Goal: Task Accomplishment & Management: Manage account settings

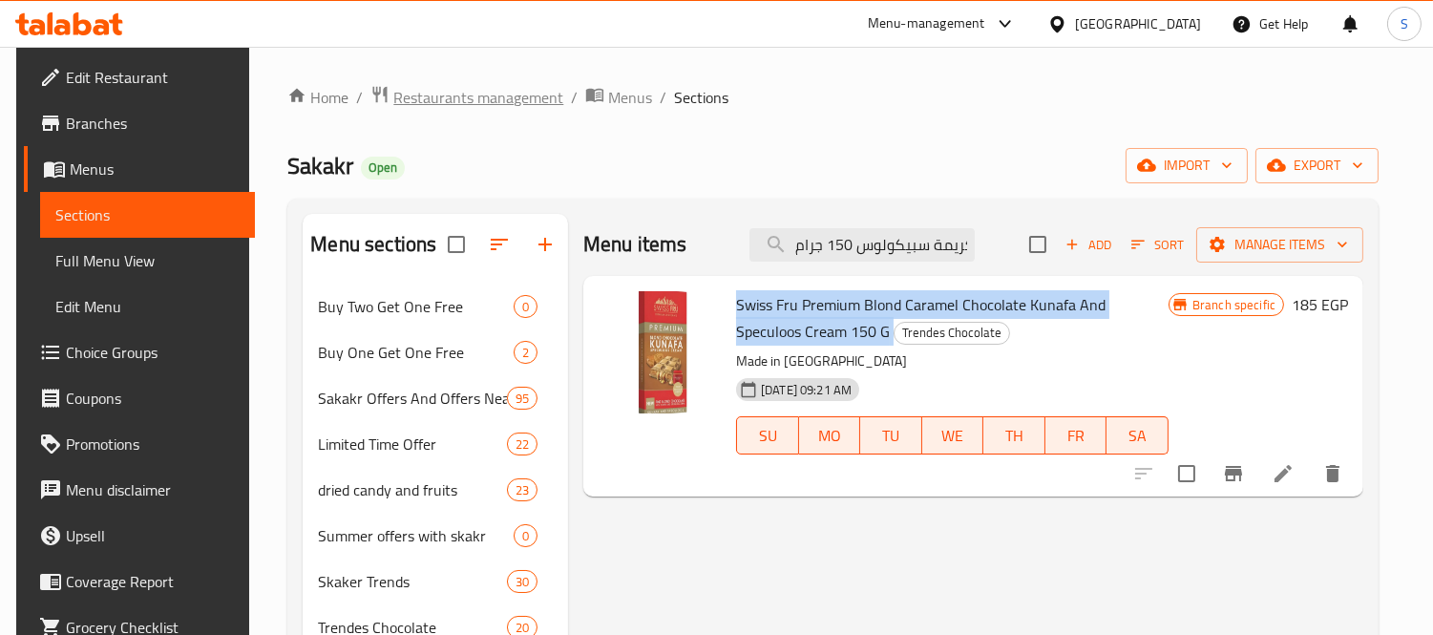
click at [443, 109] on span "Restaurants management" at bounding box center [478, 97] width 170 height 23
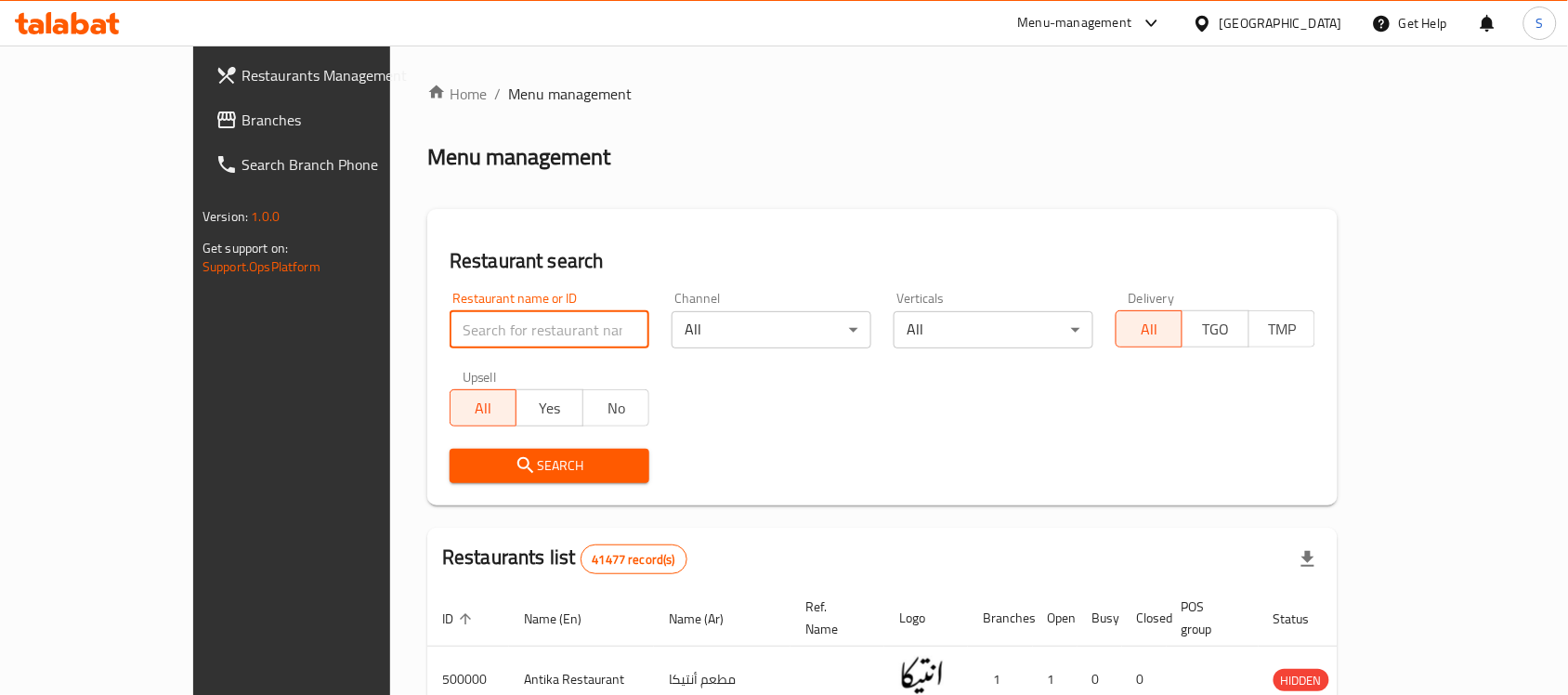
drag, startPoint x: 461, startPoint y: 314, endPoint x: 380, endPoint y: 330, distance: 82.6
paste input "666582"
type input "666582"
click button "Search" at bounding box center [549, 465] width 200 height 34
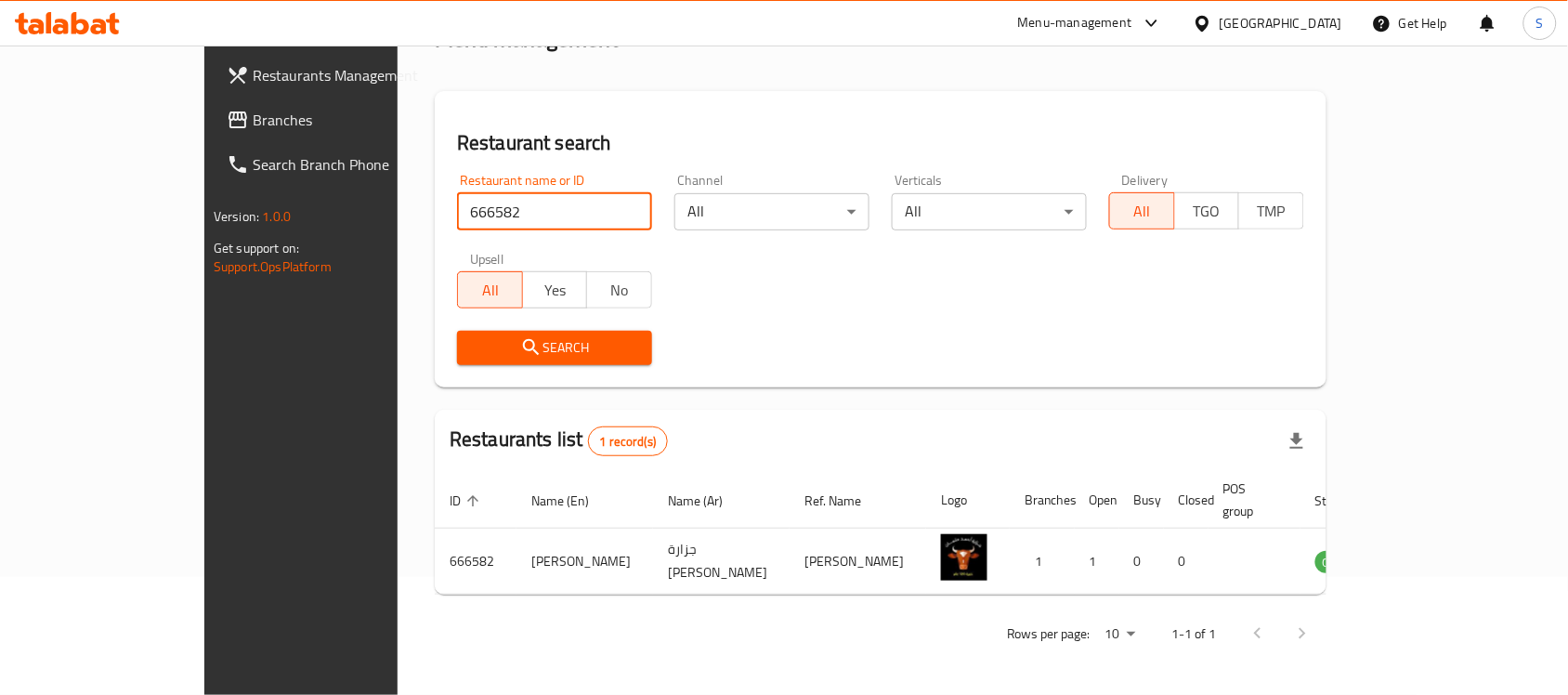
scroll to position [97, 0]
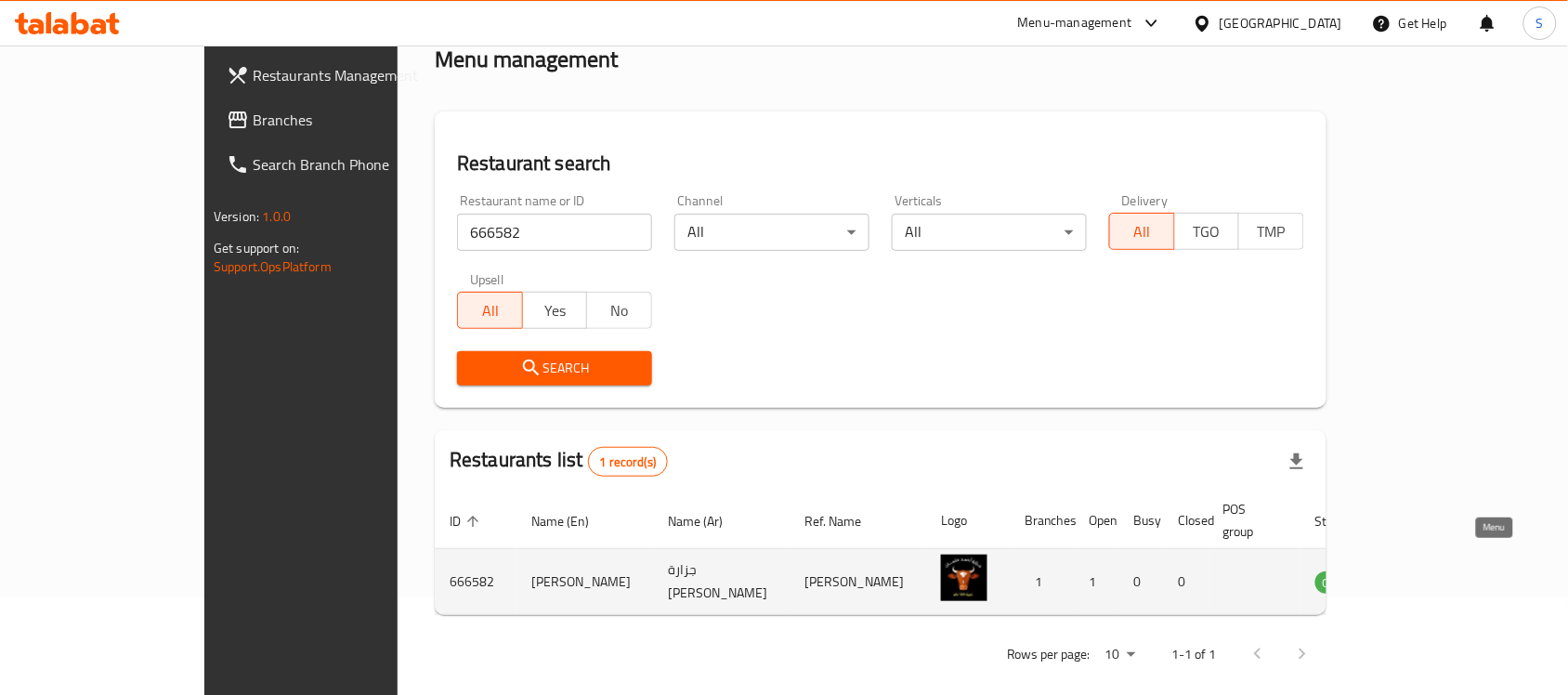
click at [1394, 570] on icon "enhanced table" at bounding box center [1424, 581] width 22 height 22
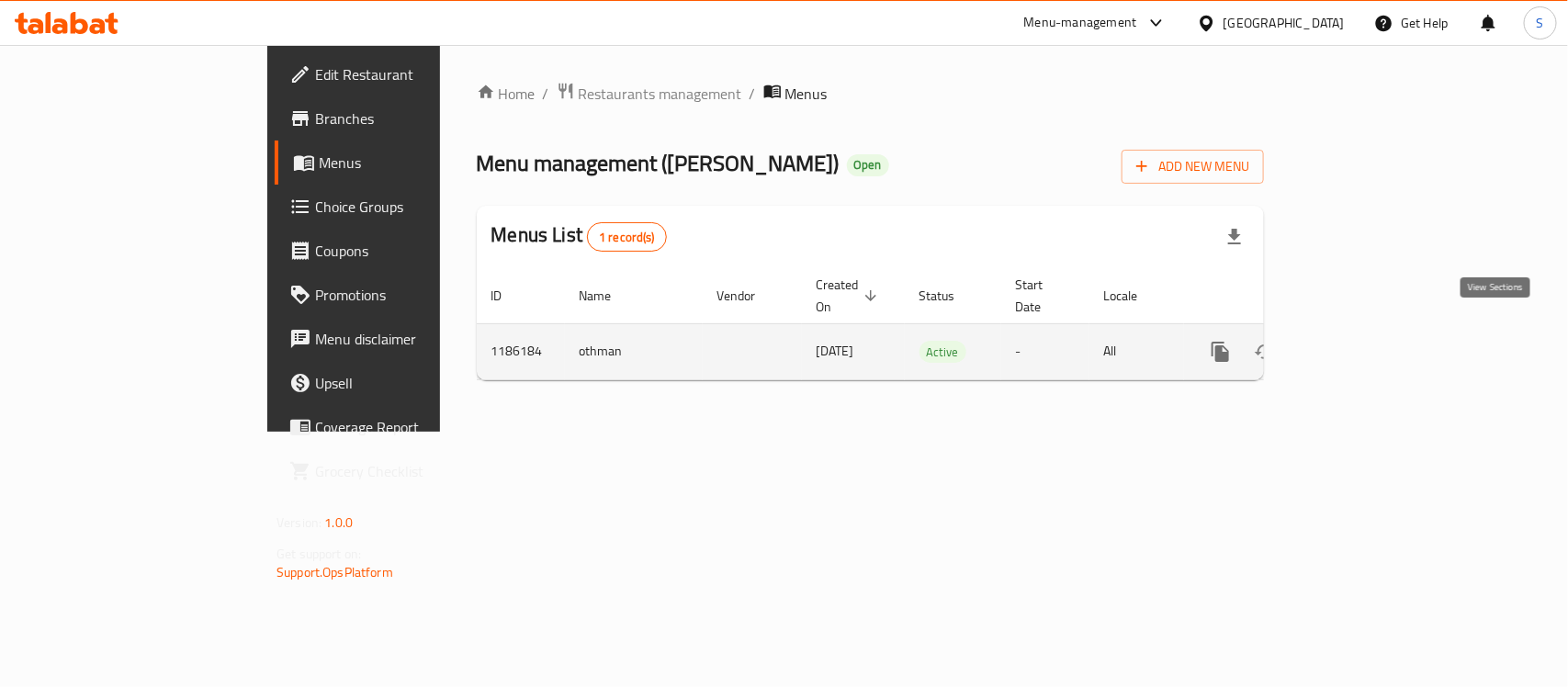
click at [1364, 341] on icon "enhanced table" at bounding box center [1353, 351] width 22 height 22
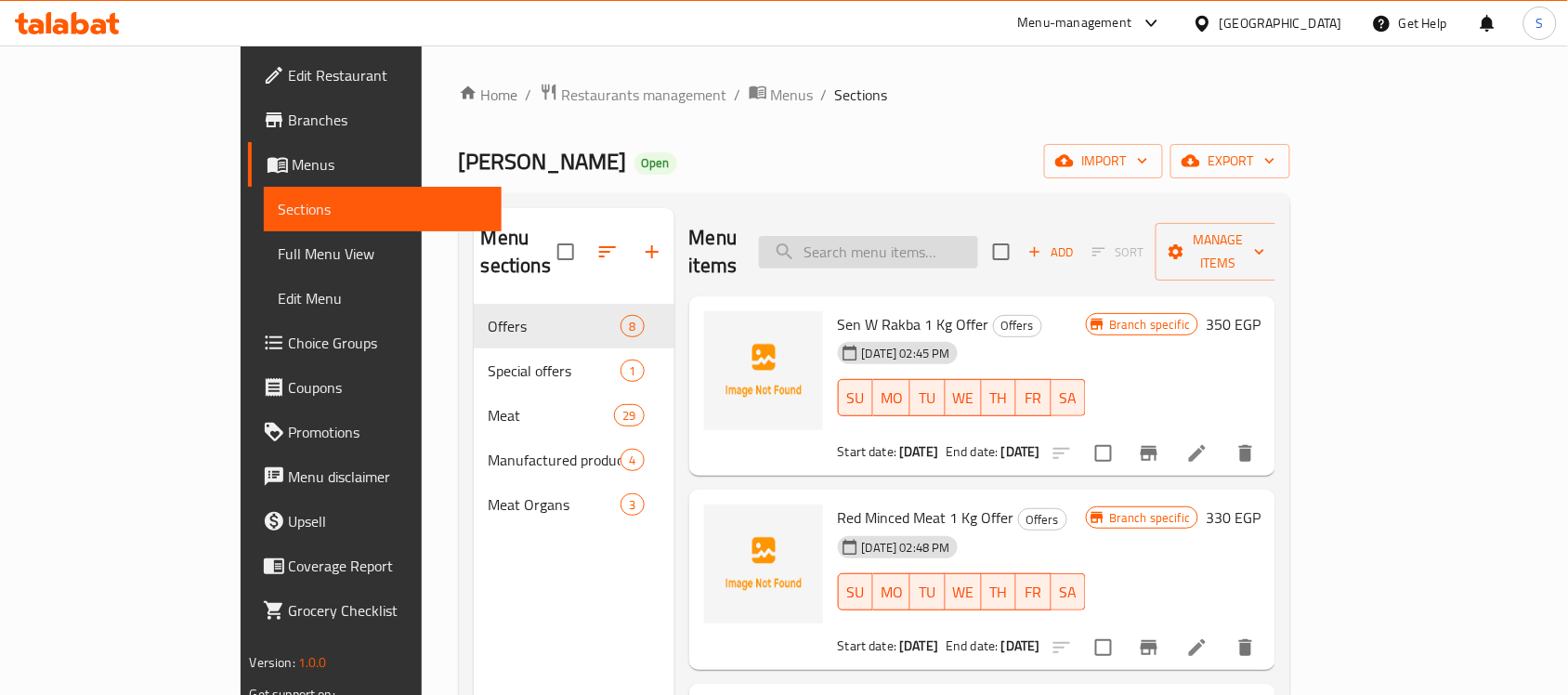
click at [875, 238] on input "search" at bounding box center [868, 251] width 219 height 32
paste input "لحمه خضار"
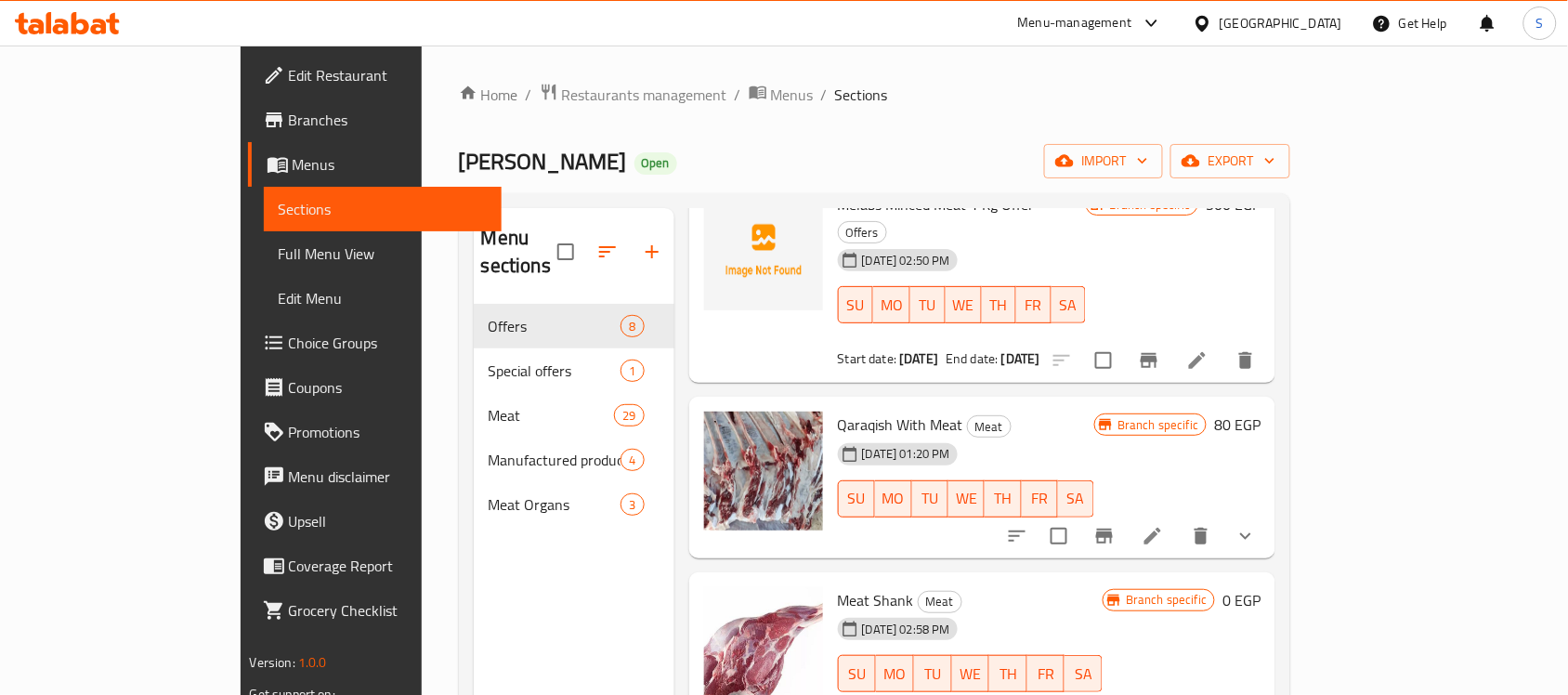
scroll to position [348, 0]
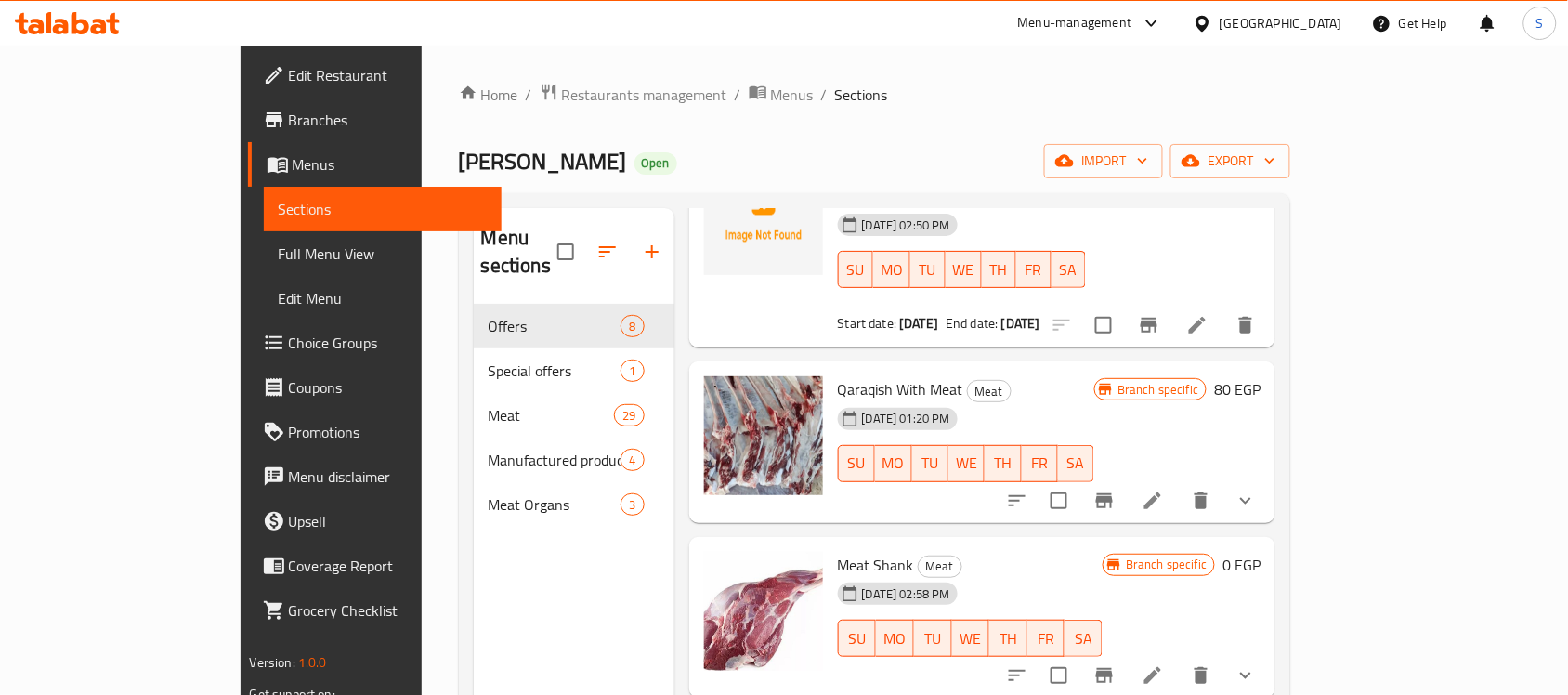
type input "لحم"
click at [289, 128] on span "Branches" at bounding box center [388, 120] width 199 height 22
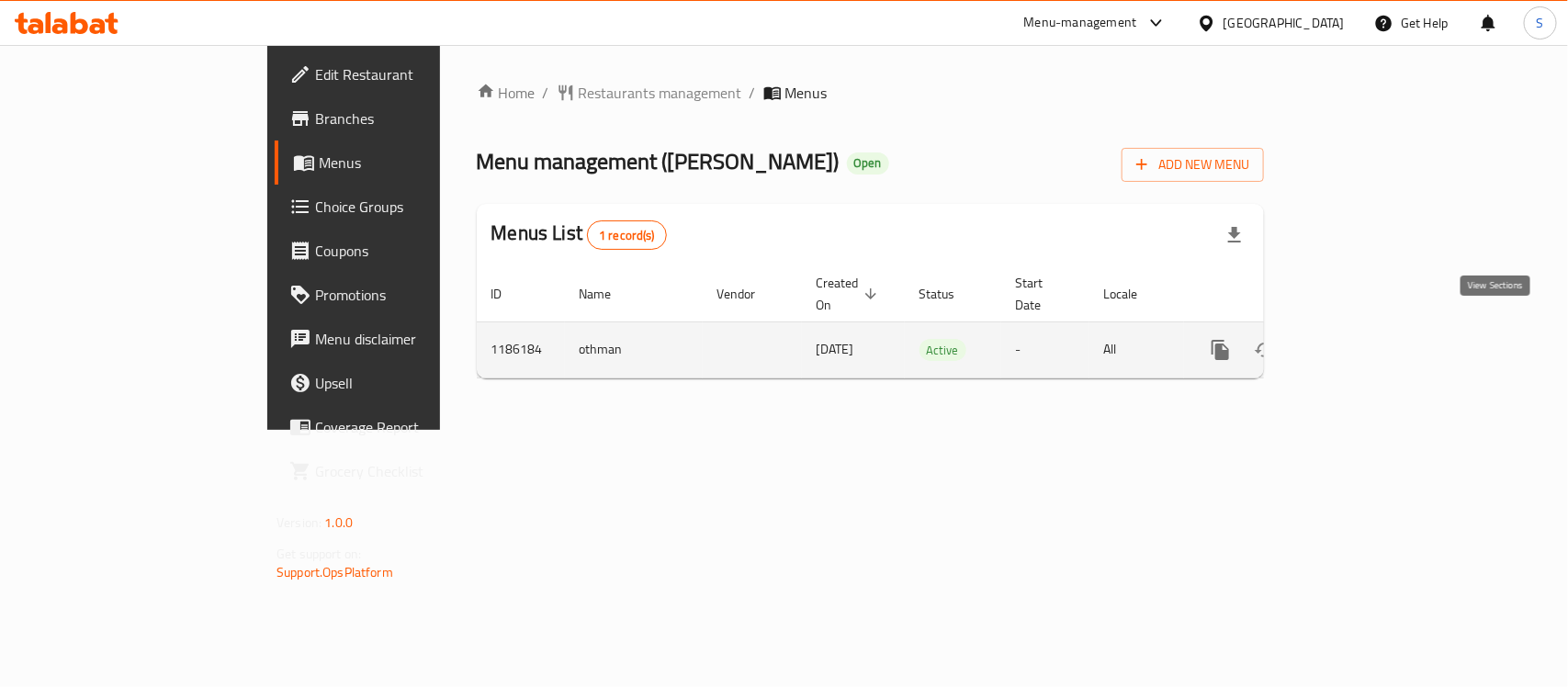
click at [1364, 339] on icon "enhanced table" at bounding box center [1353, 349] width 22 height 22
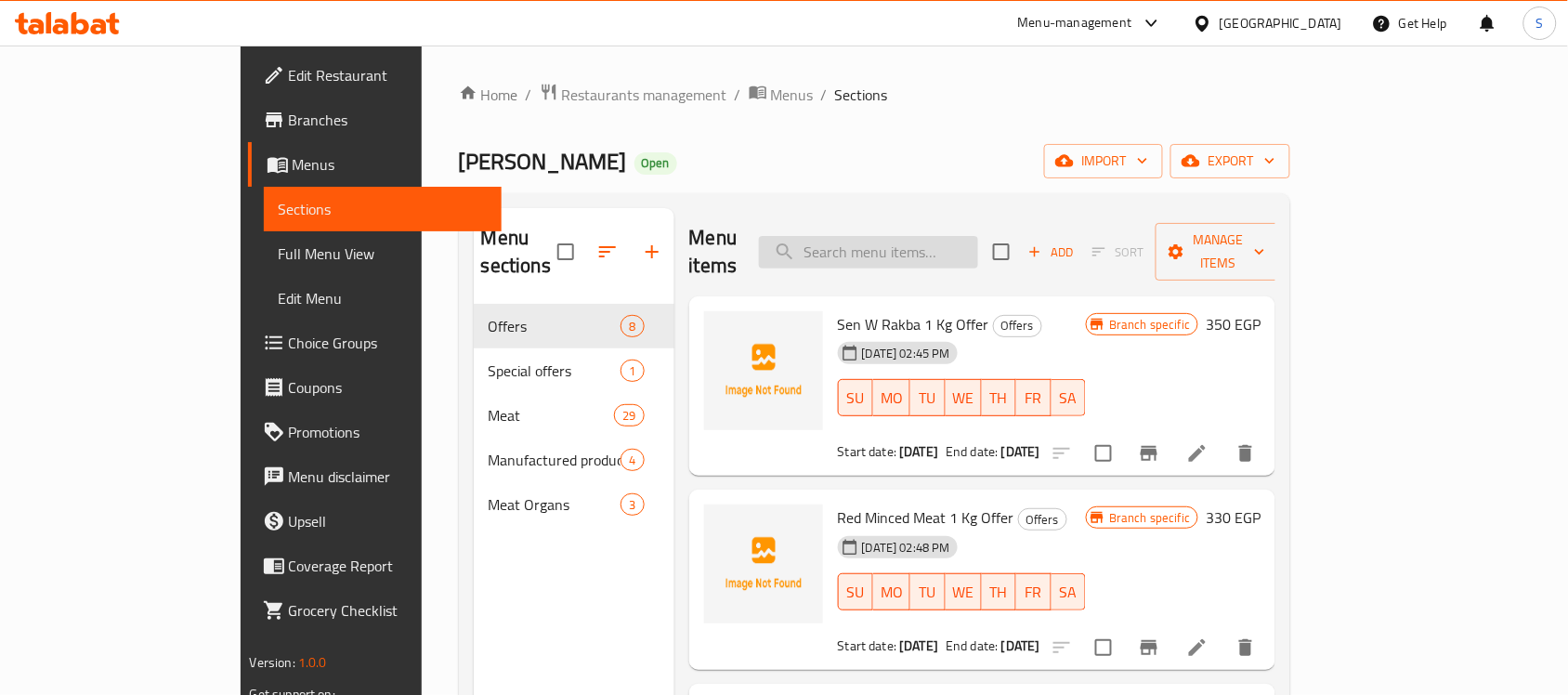
click at [950, 236] on input "search" at bounding box center [868, 251] width 219 height 32
paste input "مفروم ملبس"
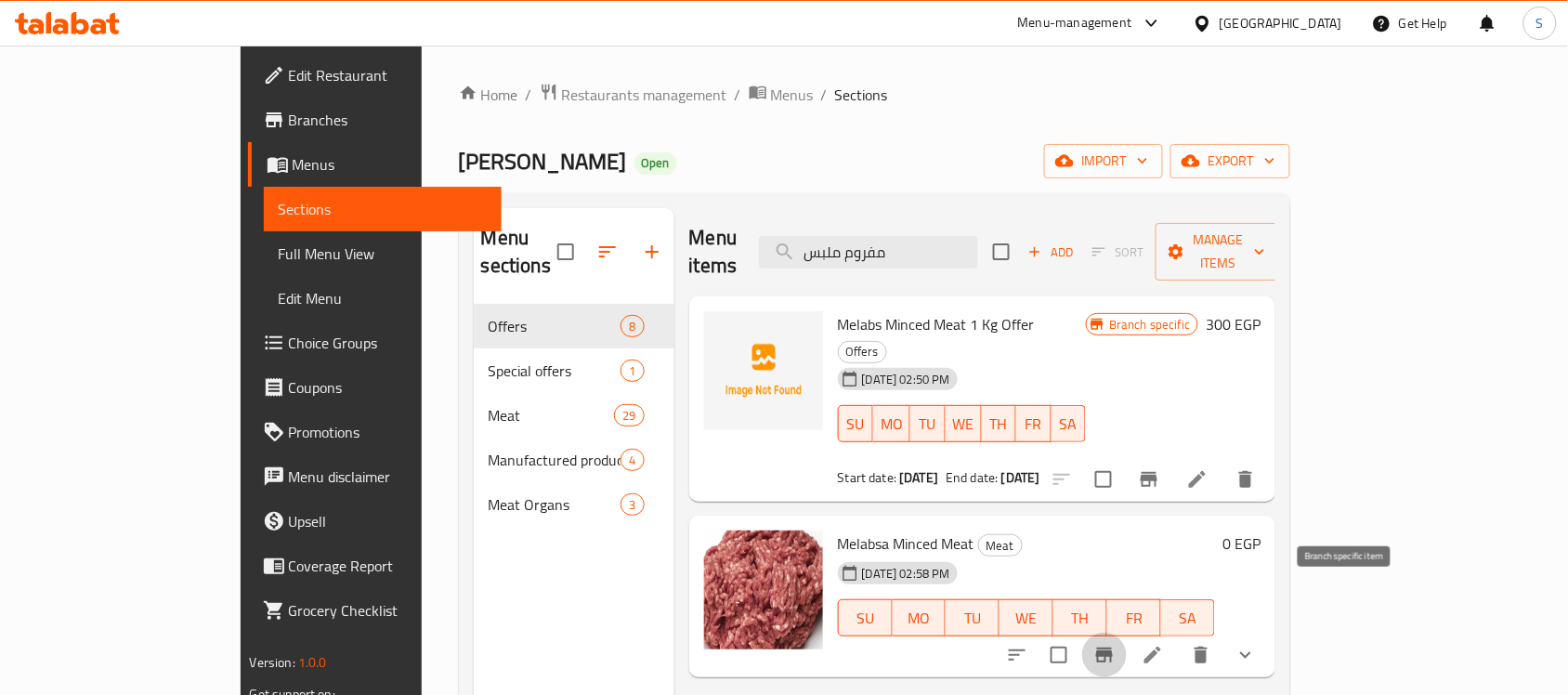
click at [1116, 644] on icon "Branch-specific-item" at bounding box center [1105, 655] width 22 height 22
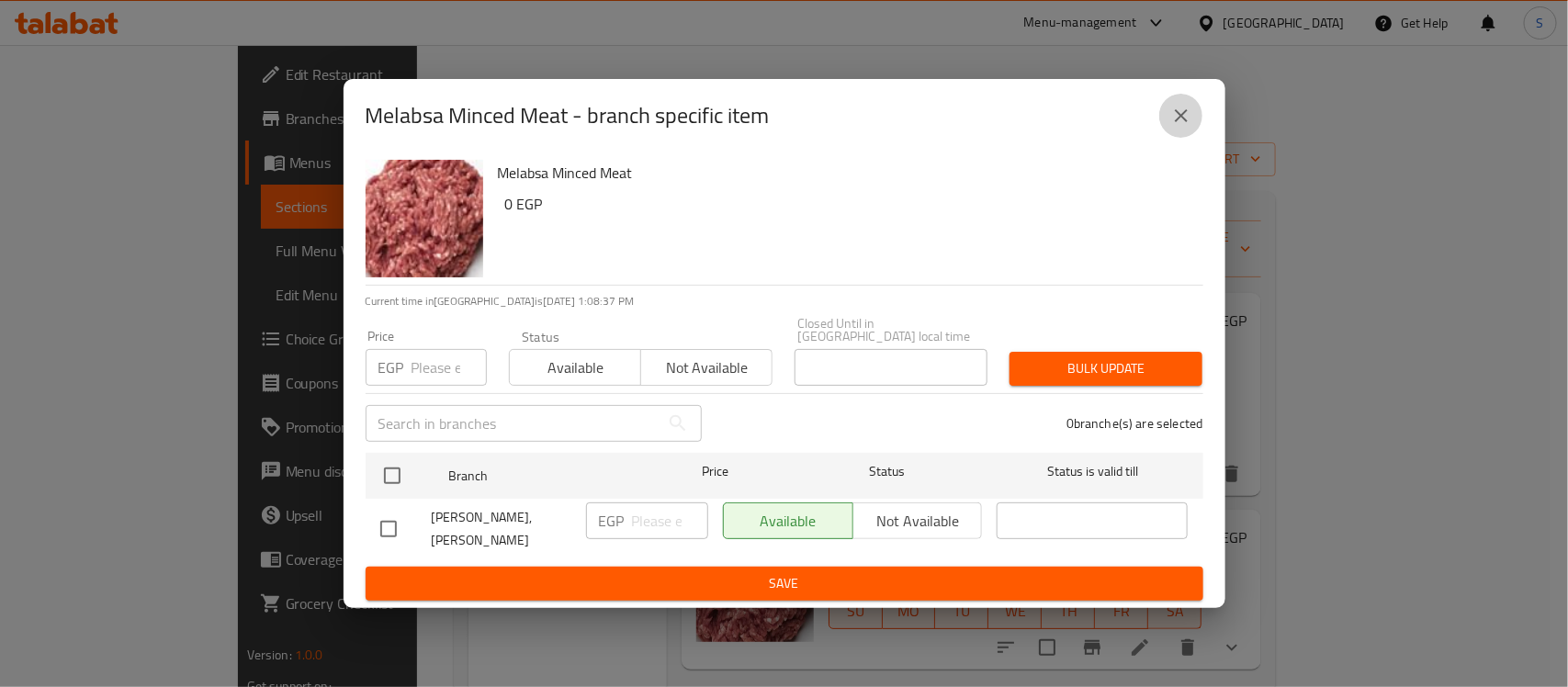
click at [1192, 117] on button "close" at bounding box center [1181, 115] width 44 height 44
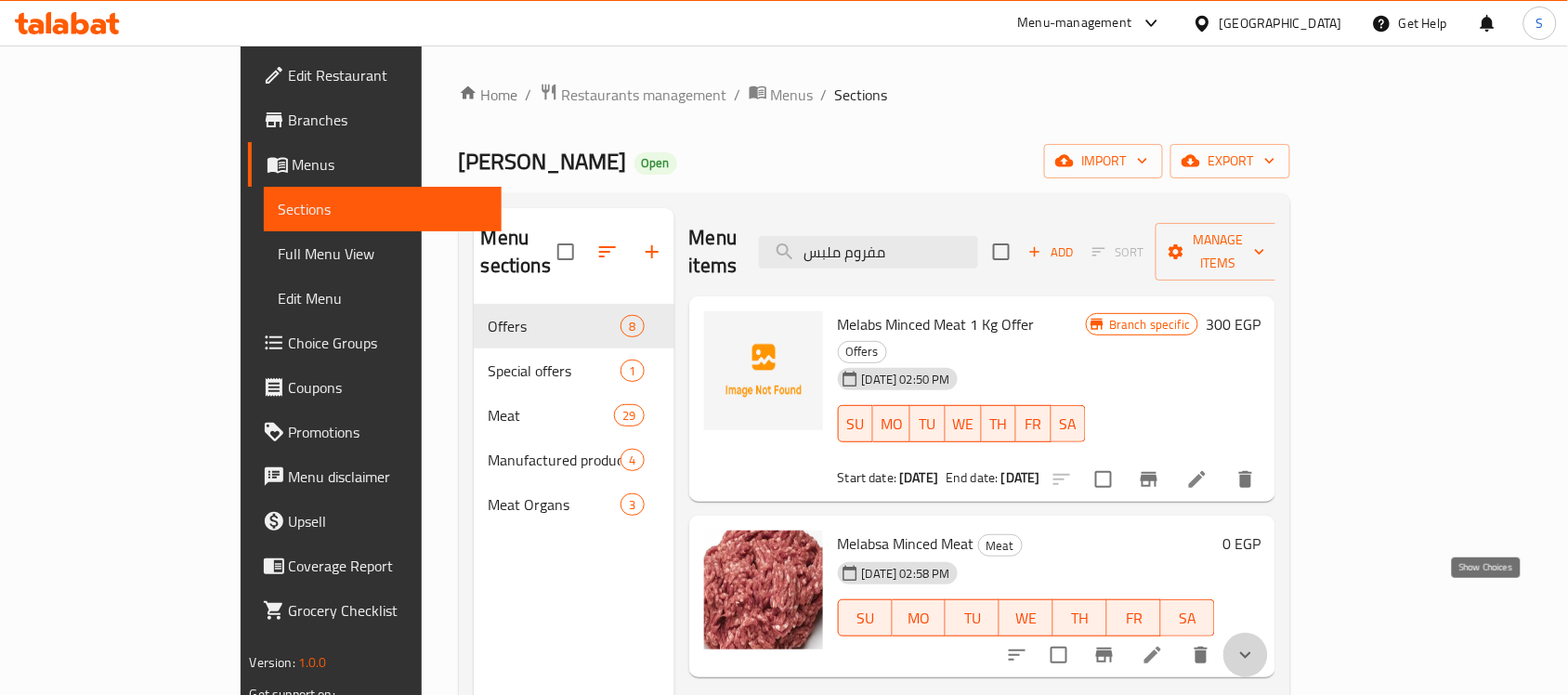
click at [1258, 644] on icon "show more" at bounding box center [1246, 655] width 22 height 22
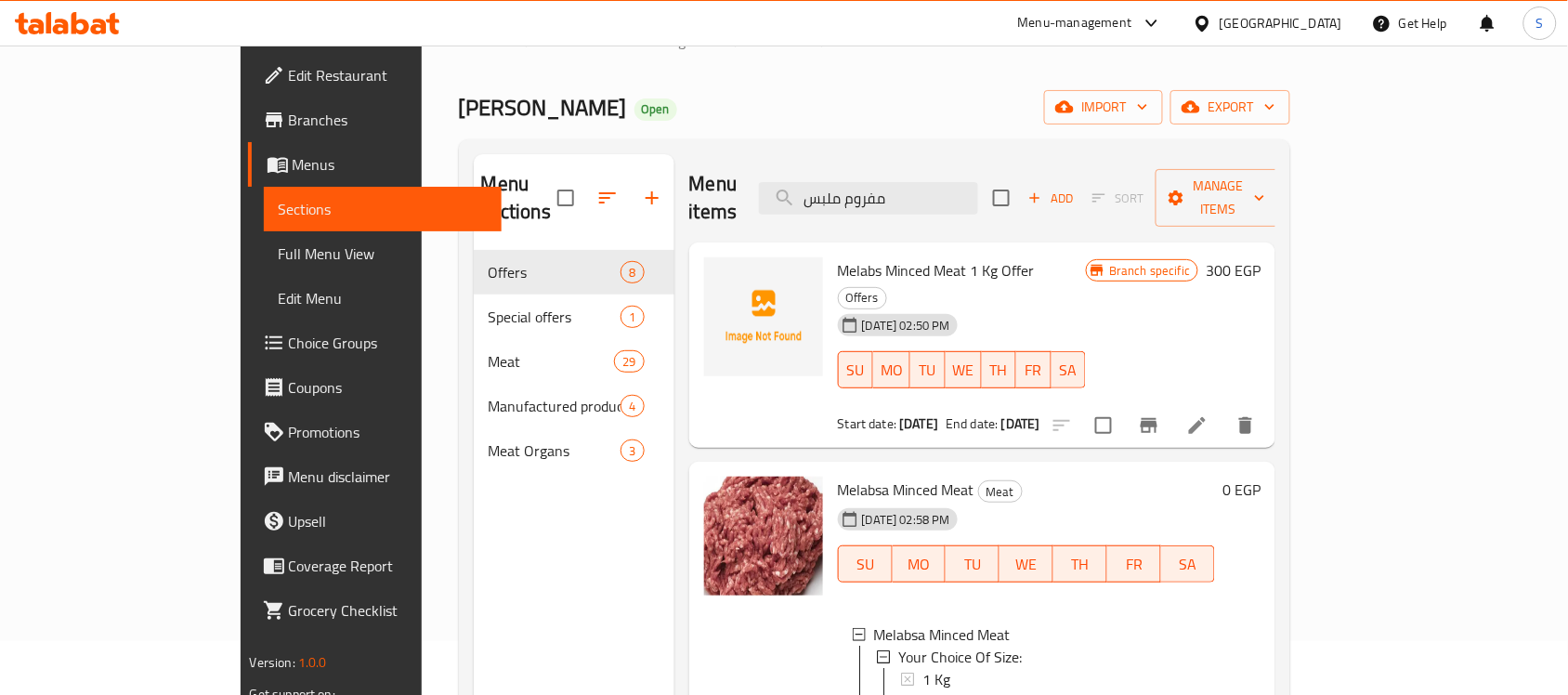
scroll to position [29, 0]
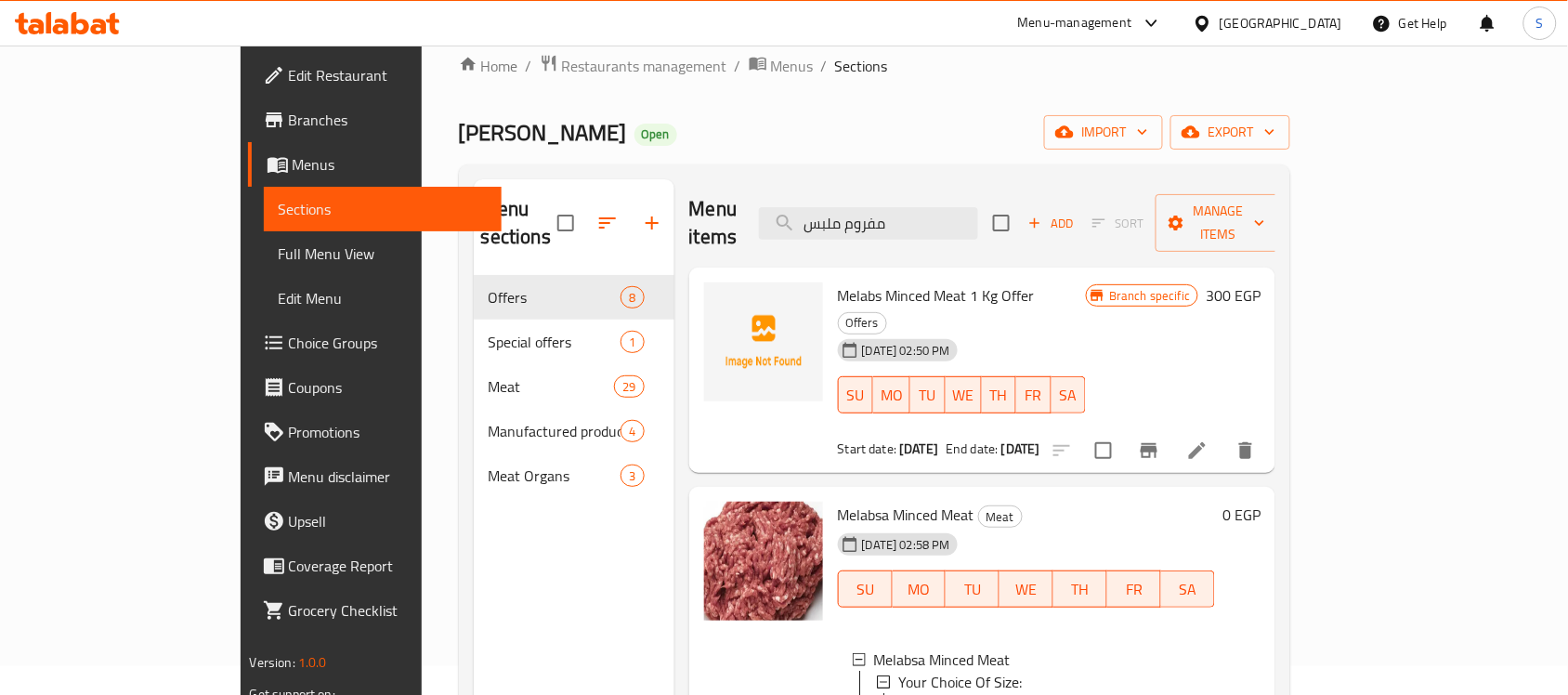
drag, startPoint x: 1034, startPoint y: 212, endPoint x: 773, endPoint y: 230, distance: 261.6
click at [773, 230] on div "Menu items مفروم ملبس Add Sort Manage items" at bounding box center [982, 223] width 587 height 89
paste input "فته الحاتي"
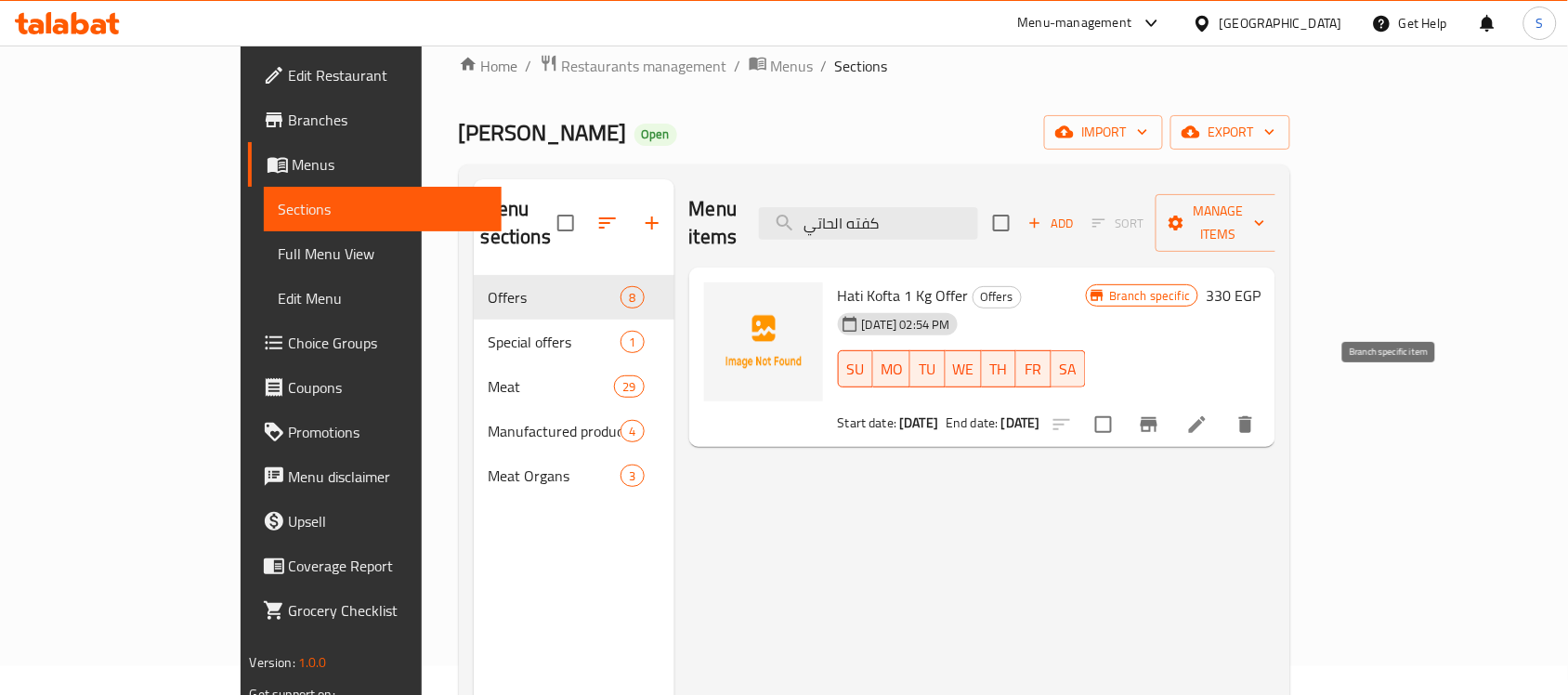
type input "كفته الحاتي"
click at [1160, 414] on icon "Branch-specific-item" at bounding box center [1149, 424] width 22 height 22
drag, startPoint x: 987, startPoint y: 195, endPoint x: 810, endPoint y: 237, distance: 181.9
click at [810, 237] on div "Menu items كفته الحاتي Add Sort Manage items" at bounding box center [982, 223] width 587 height 89
paste input "برجر"
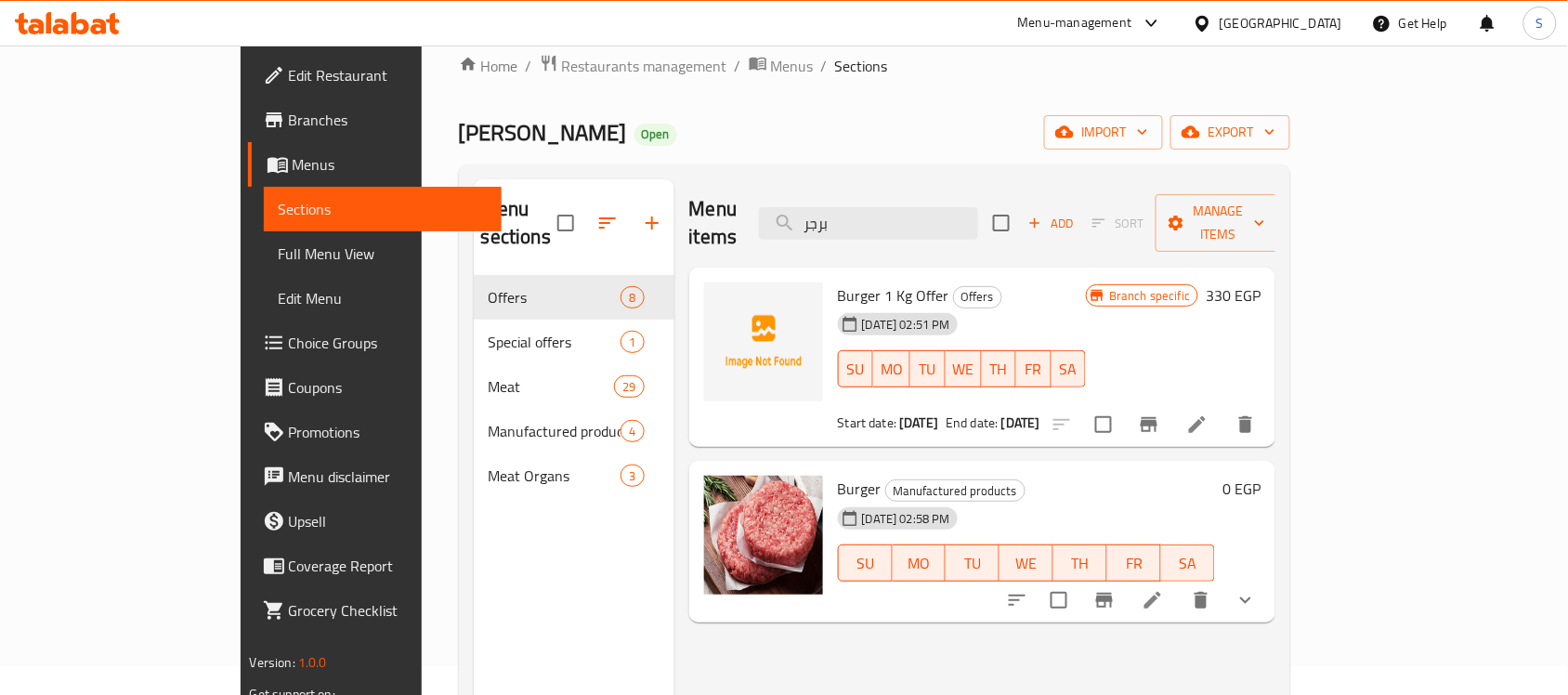
type input "برجر"
click at [1258, 589] on icon "show more" at bounding box center [1246, 600] width 22 height 22
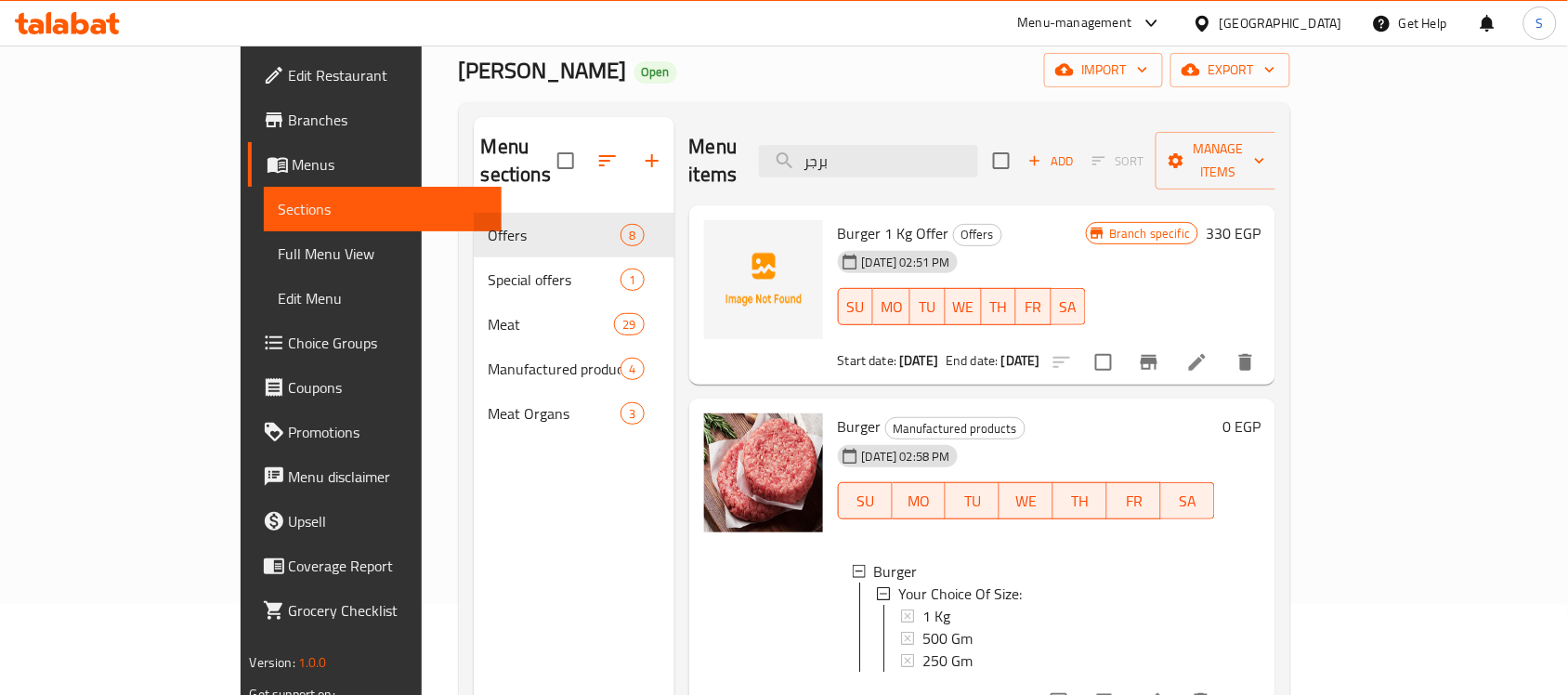
scroll to position [145, 0]
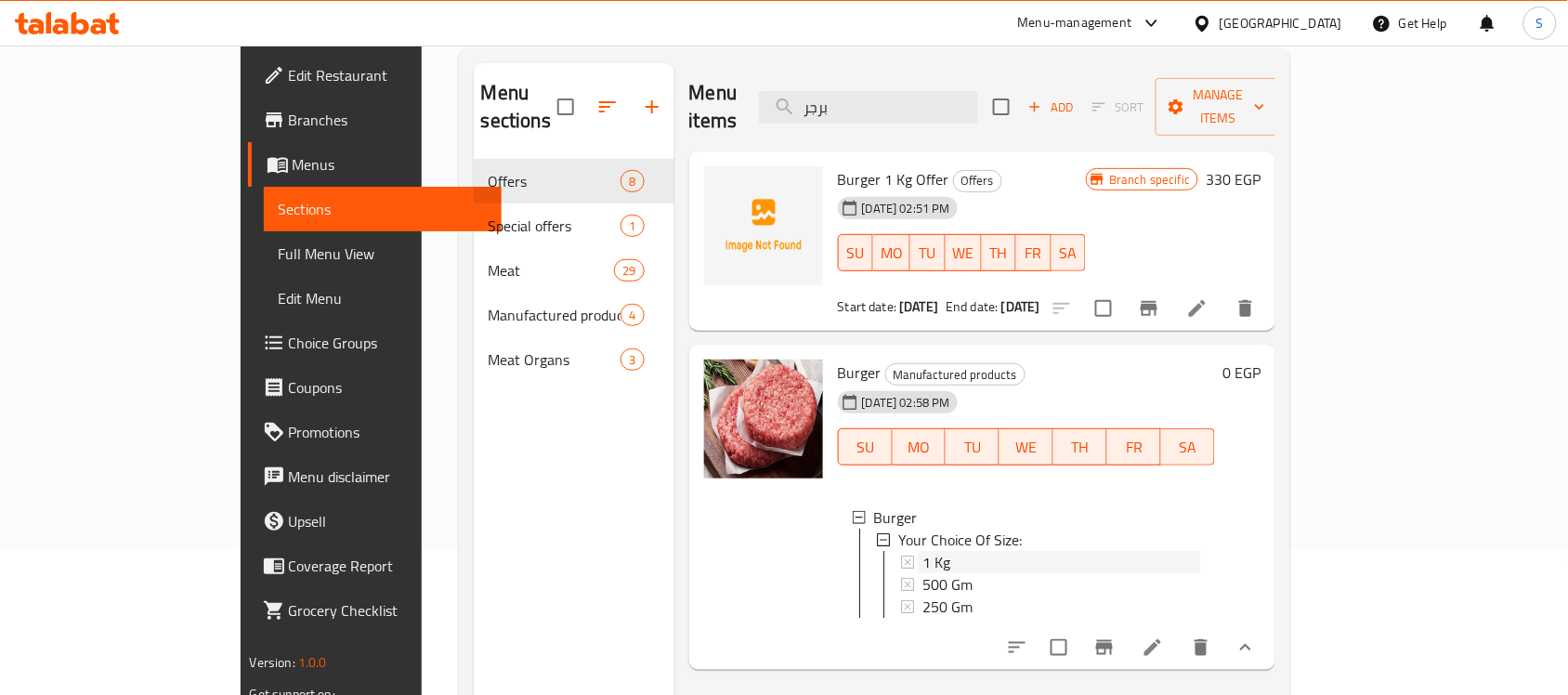
click at [901, 556] on icon at bounding box center [907, 562] width 13 height 13
drag, startPoint x: 967, startPoint y: 91, endPoint x: 823, endPoint y: 90, distance: 144.0
click at [837, 89] on div "Menu items برجر Add Sort Manage items" at bounding box center [982, 107] width 587 height 89
paste input "جق"
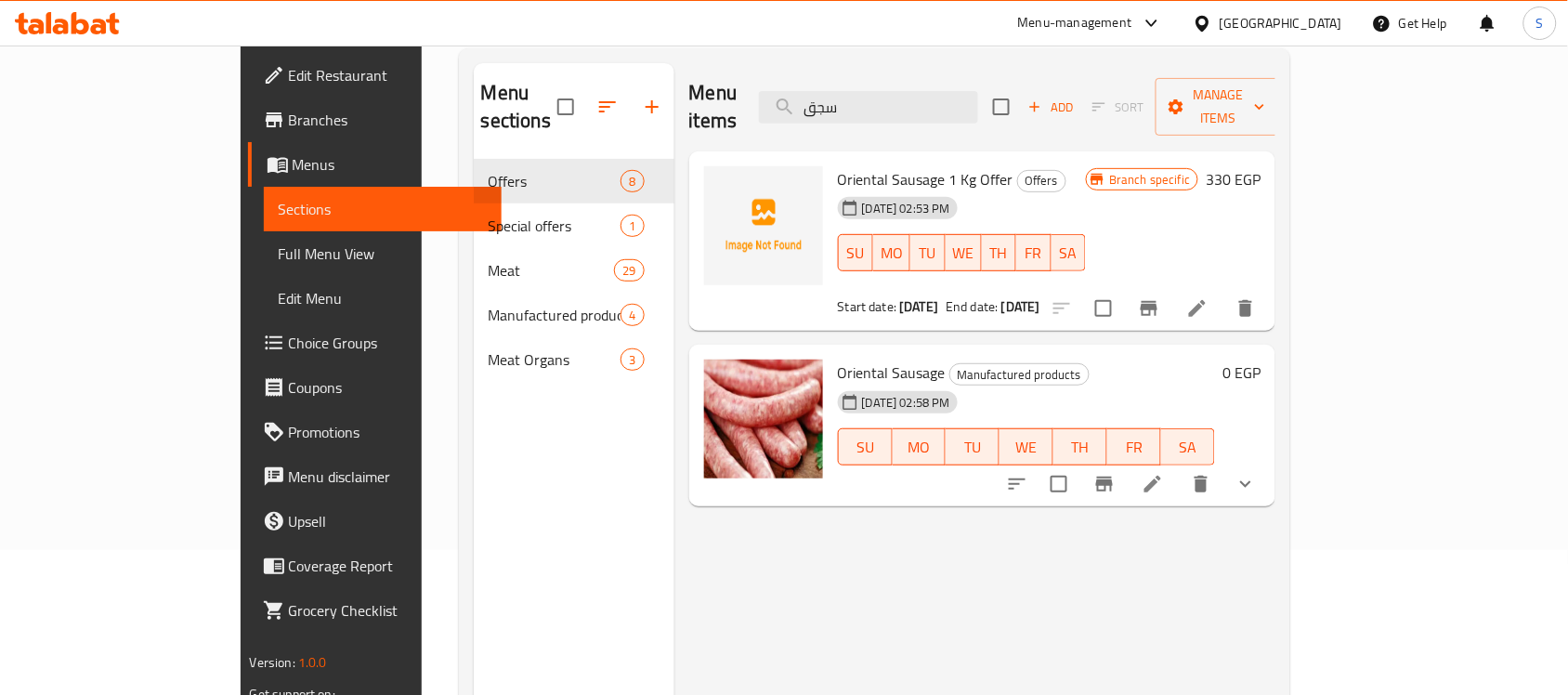
click at [1258, 473] on icon "show more" at bounding box center [1246, 484] width 22 height 22
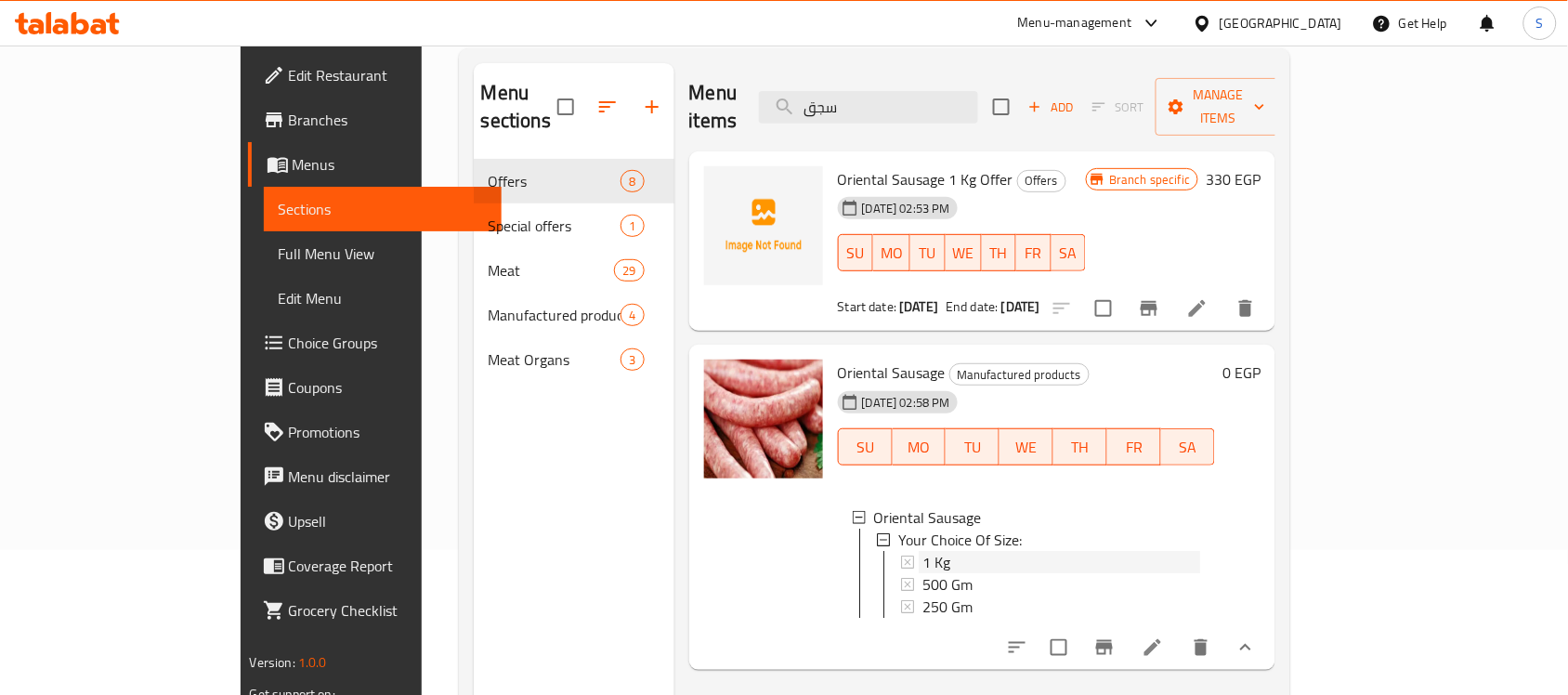
click at [923, 551] on span "1 Kg" at bounding box center [936, 562] width 28 height 22
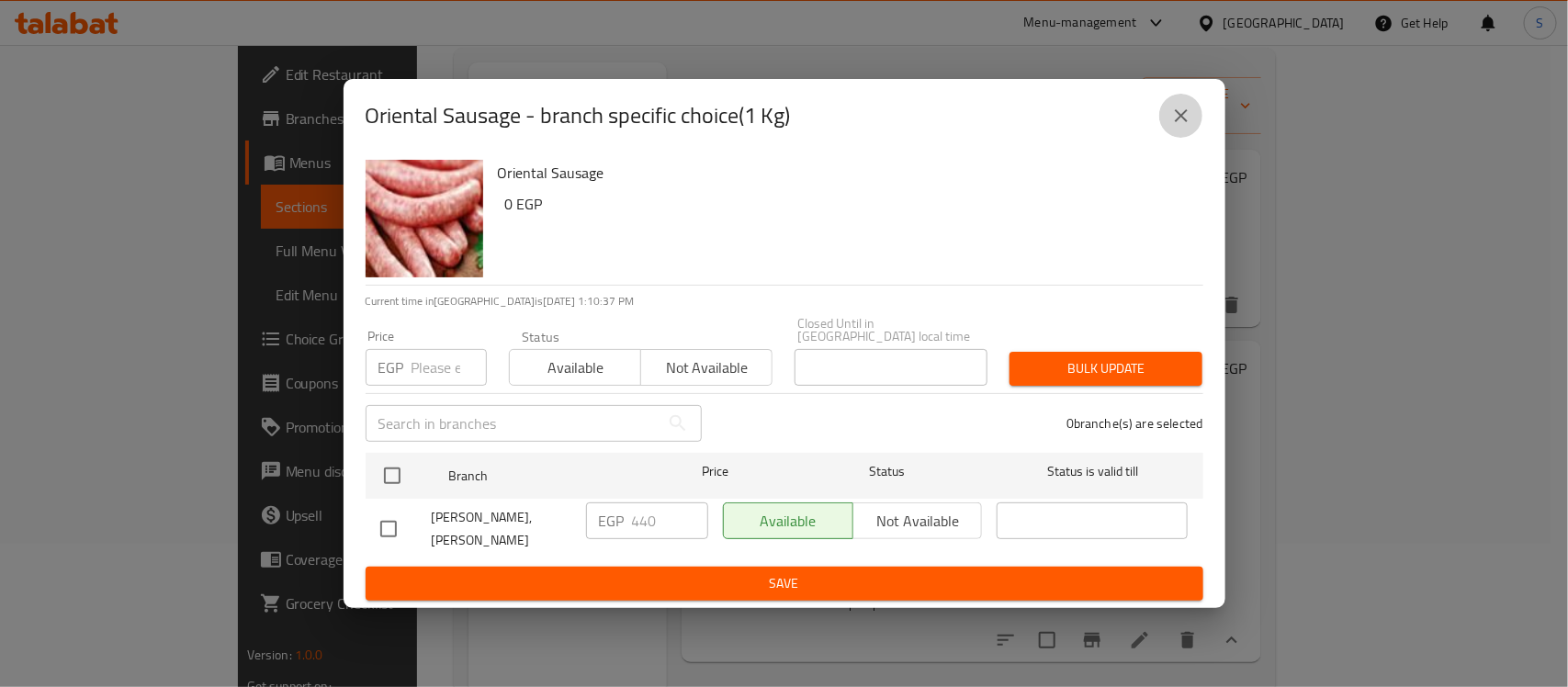
click at [1189, 127] on icon "close" at bounding box center [1180, 115] width 22 height 22
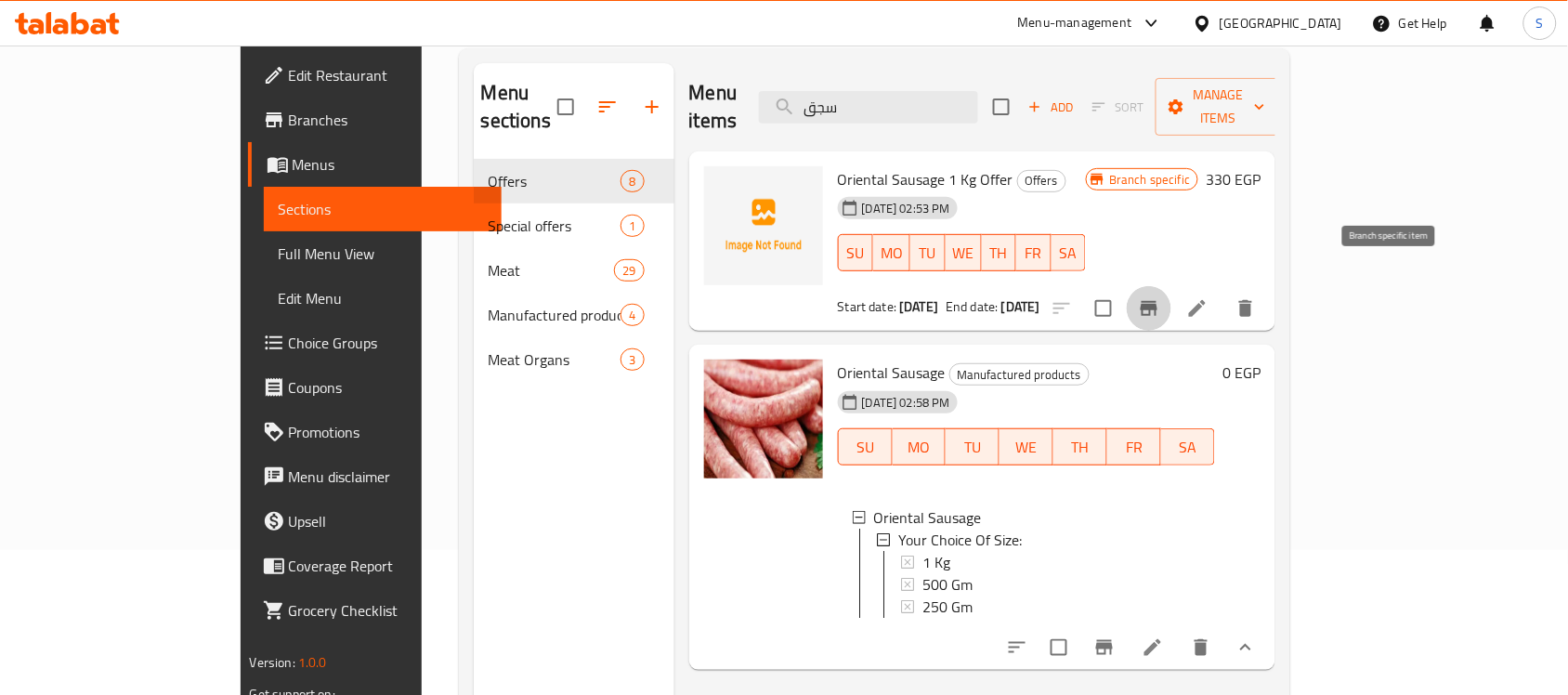
click at [1158, 301] on icon "Branch-specific-item" at bounding box center [1149, 308] width 17 height 15
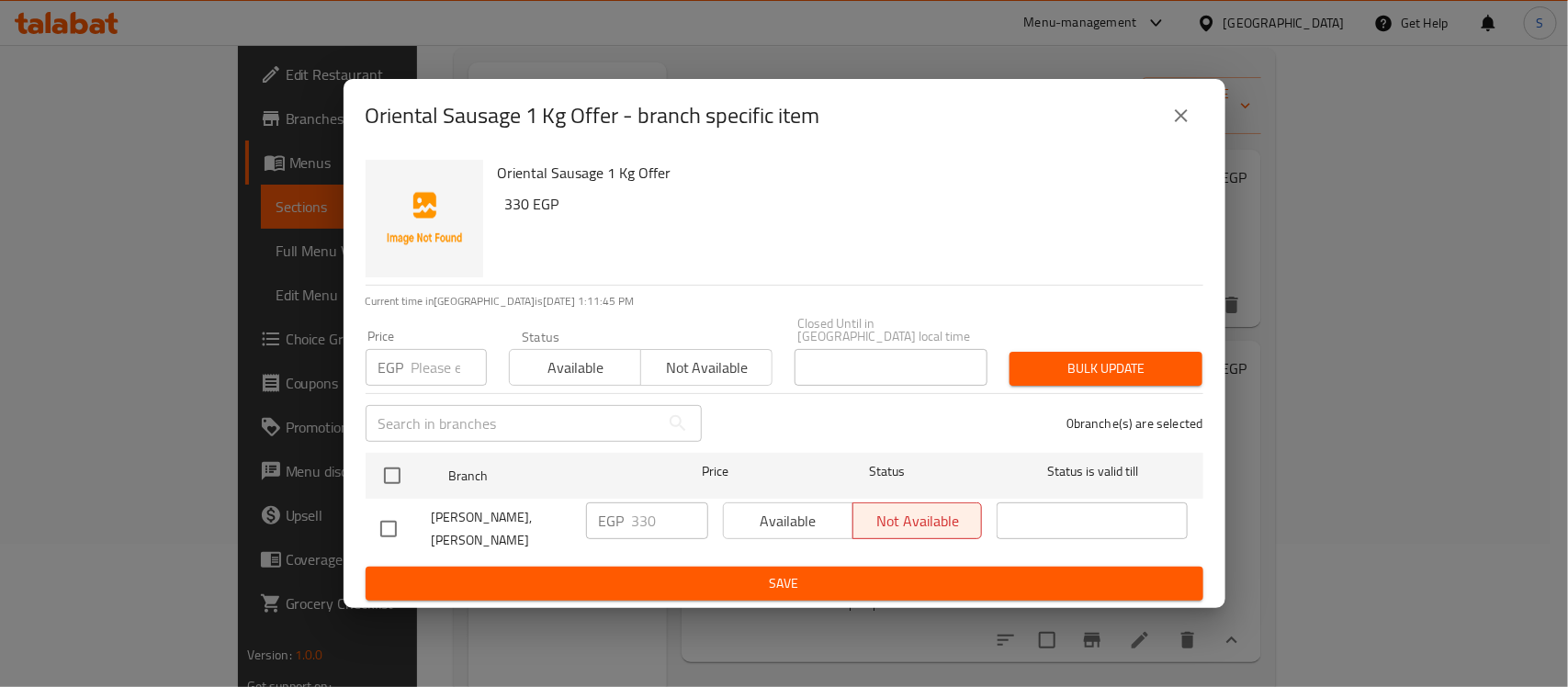
click at [1187, 121] on icon "close" at bounding box center [1180, 115] width 22 height 22
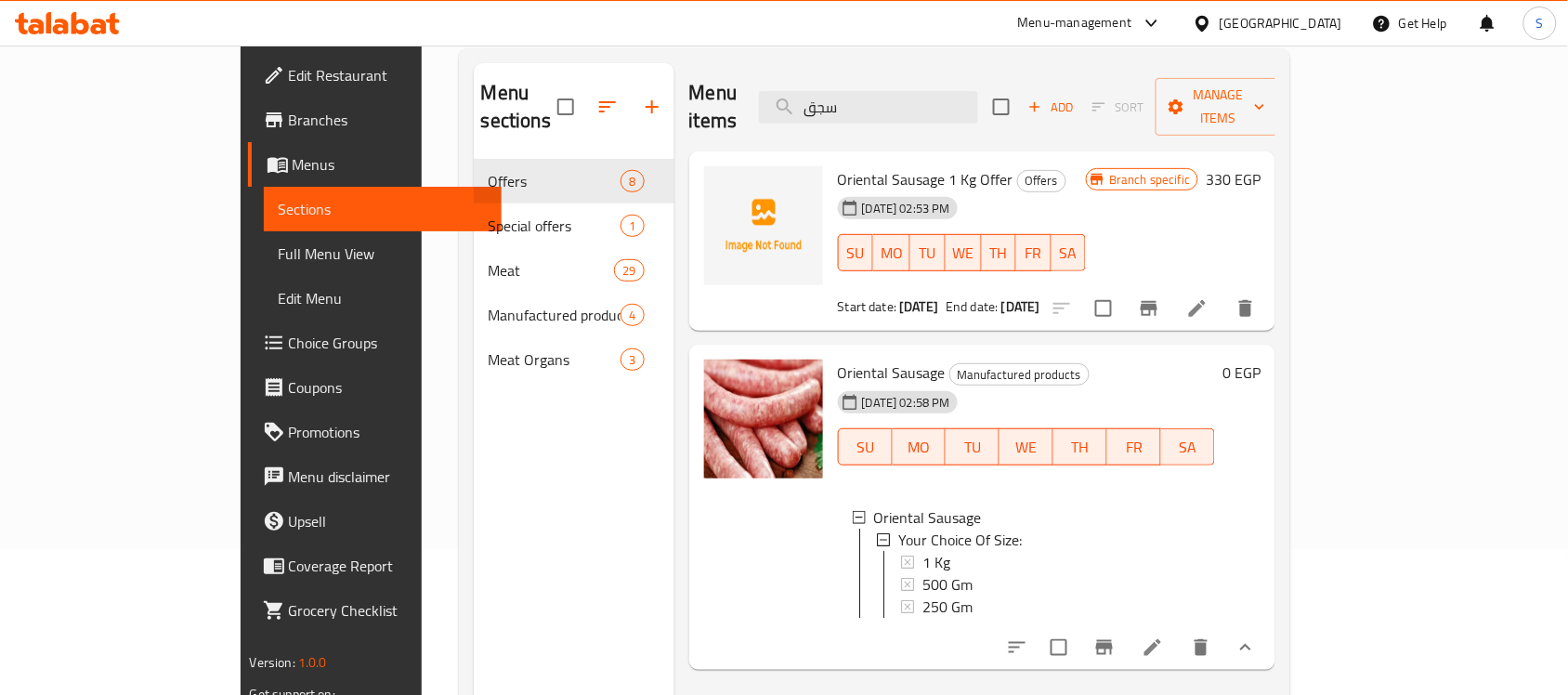
drag, startPoint x: 948, startPoint y: 90, endPoint x: 813, endPoint y: 100, distance: 135.4
click at [813, 100] on div "Menu items سجق Add Sort Manage items" at bounding box center [982, 107] width 587 height 89
paste input "رجر"
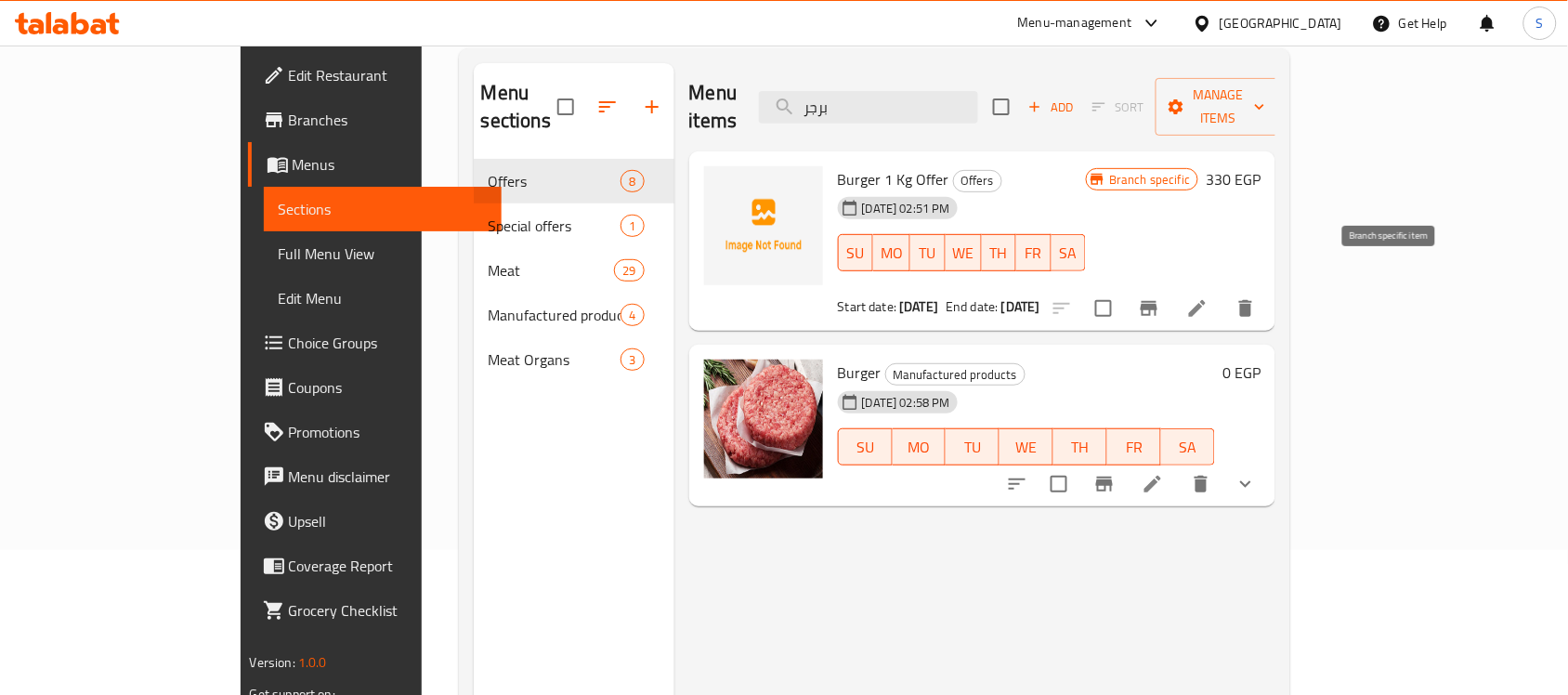
type input "برجر"
click at [1160, 297] on icon "Branch-specific-item" at bounding box center [1149, 308] width 22 height 22
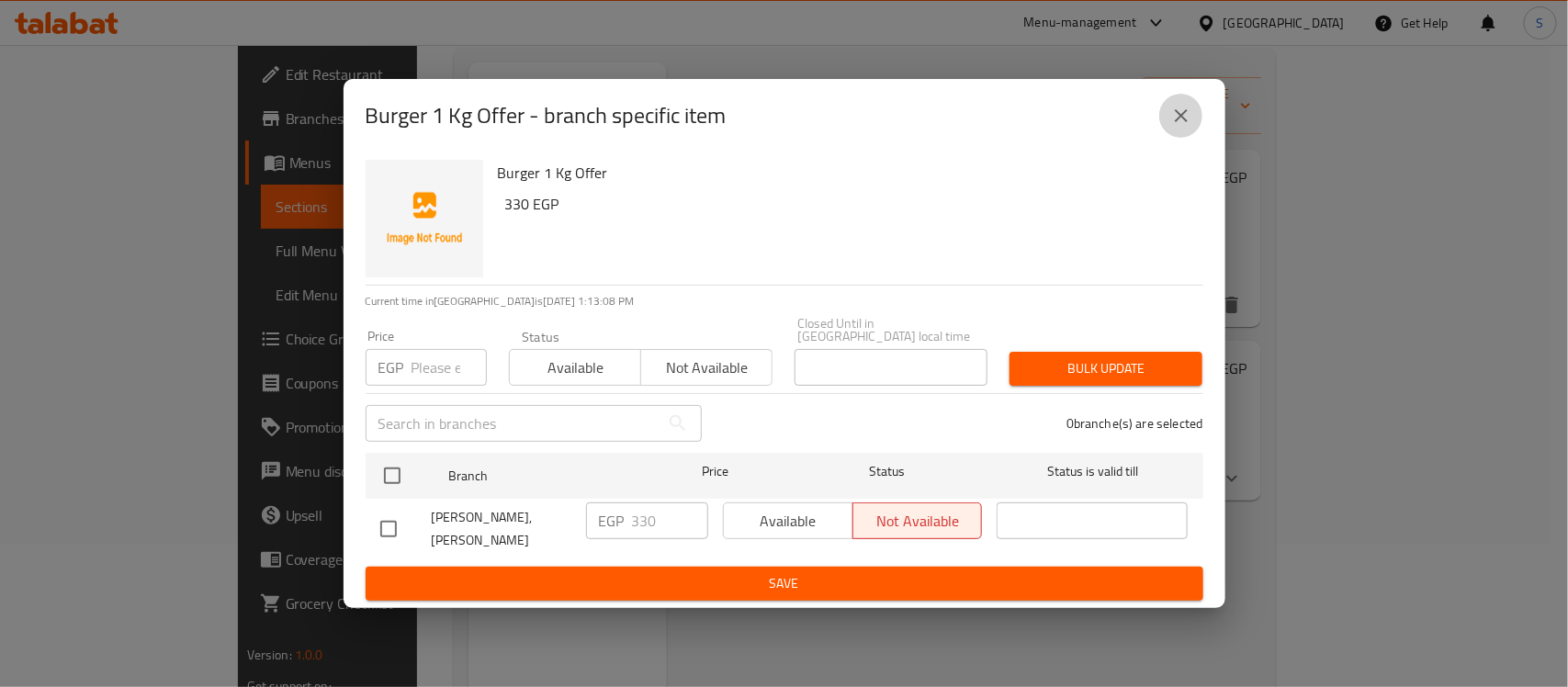
click at [1178, 116] on icon "close" at bounding box center [1180, 115] width 22 height 22
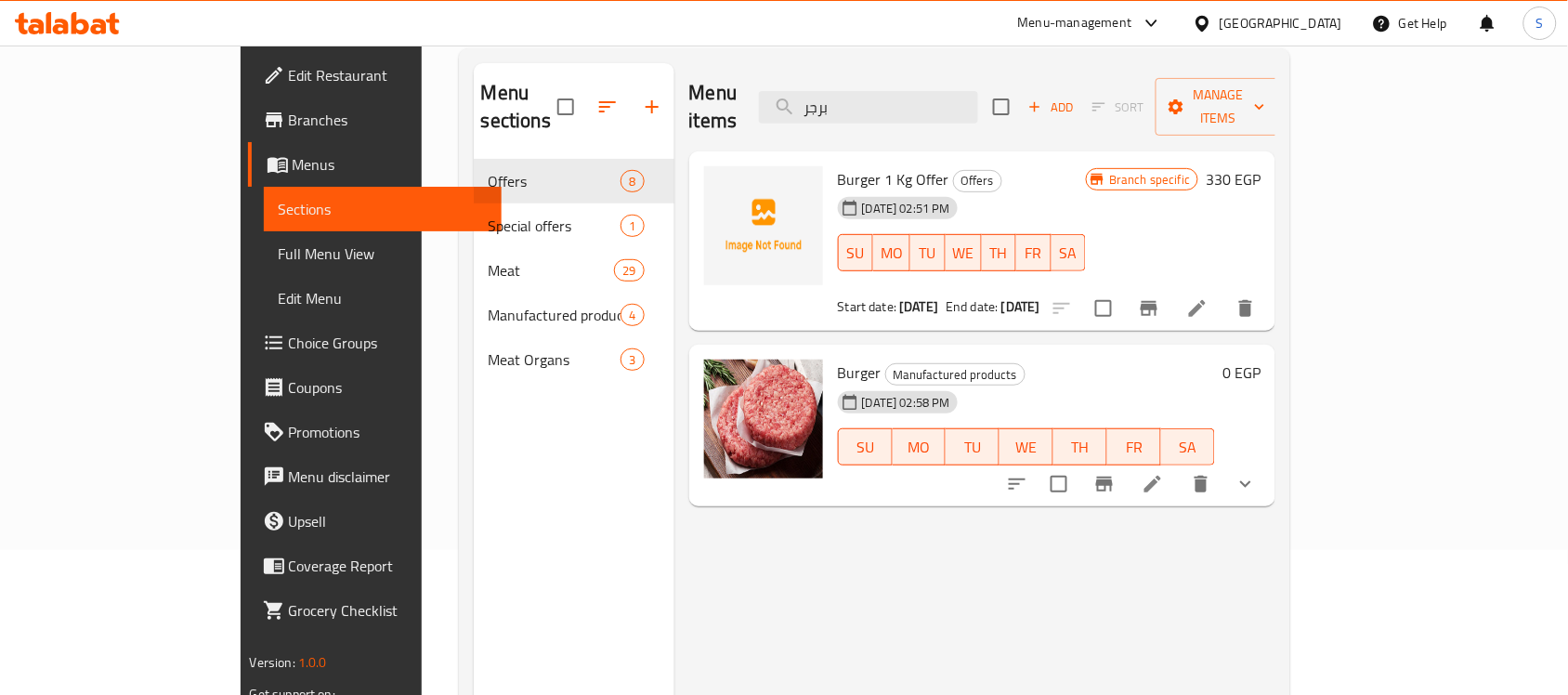
click at [1268, 467] on button "show more" at bounding box center [1246, 484] width 45 height 45
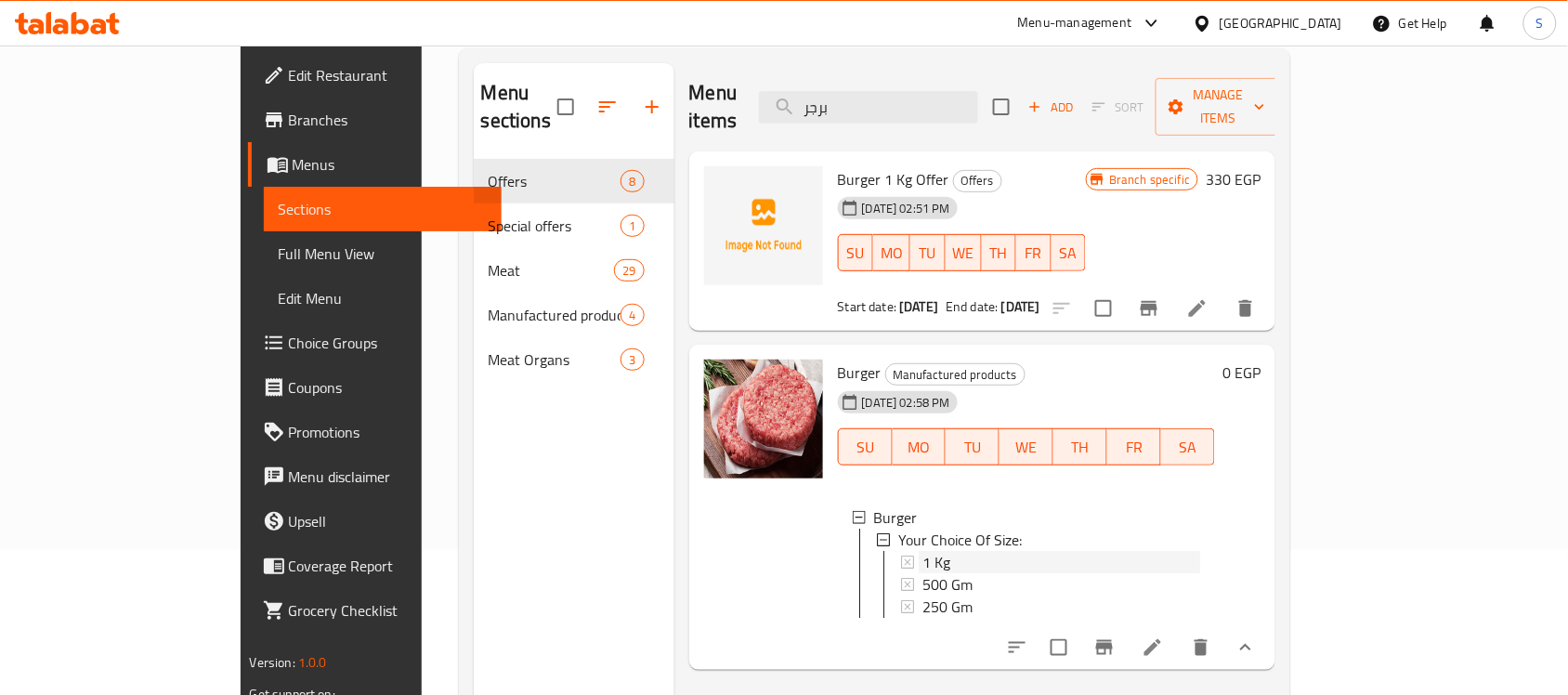
click at [901, 551] on div "1 Kg" at bounding box center [1051, 562] width 300 height 22
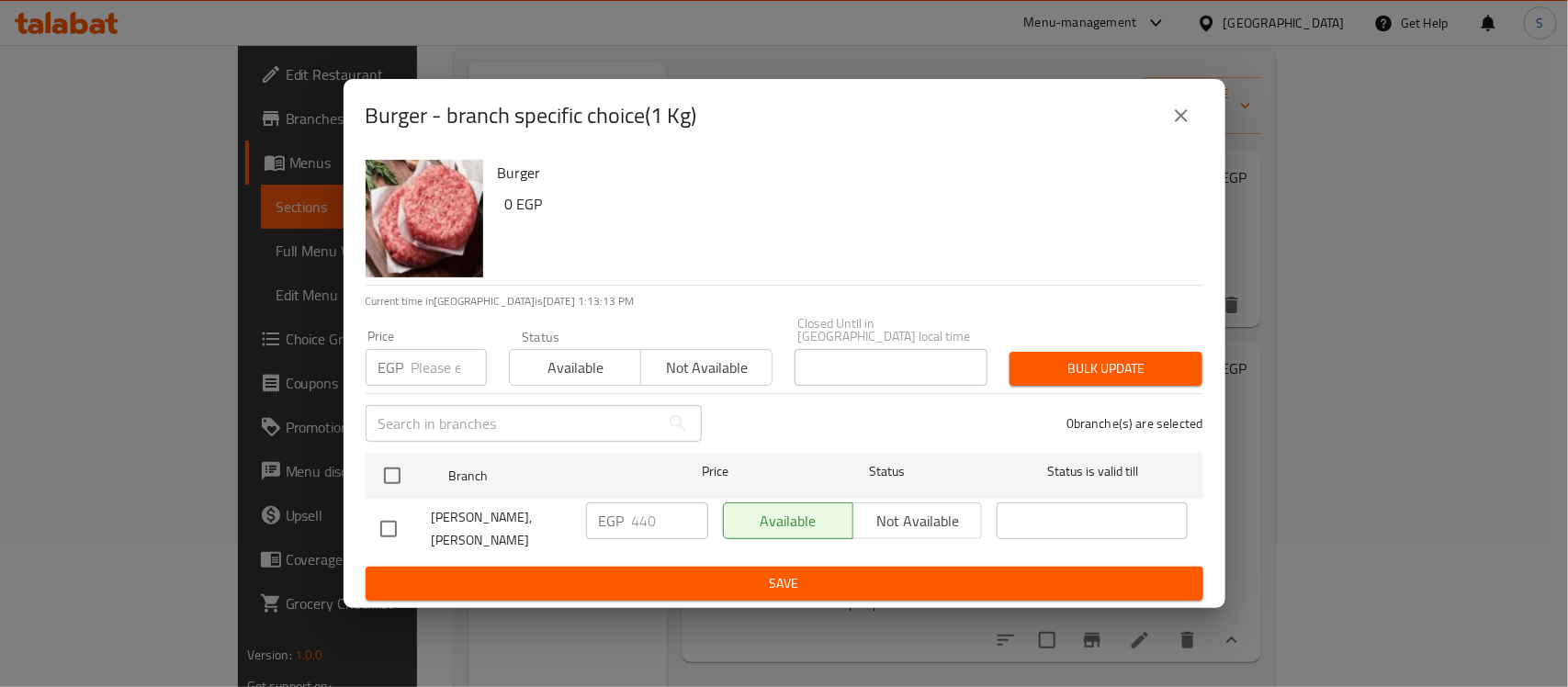
click at [1185, 116] on icon "close" at bounding box center [1180, 115] width 13 height 13
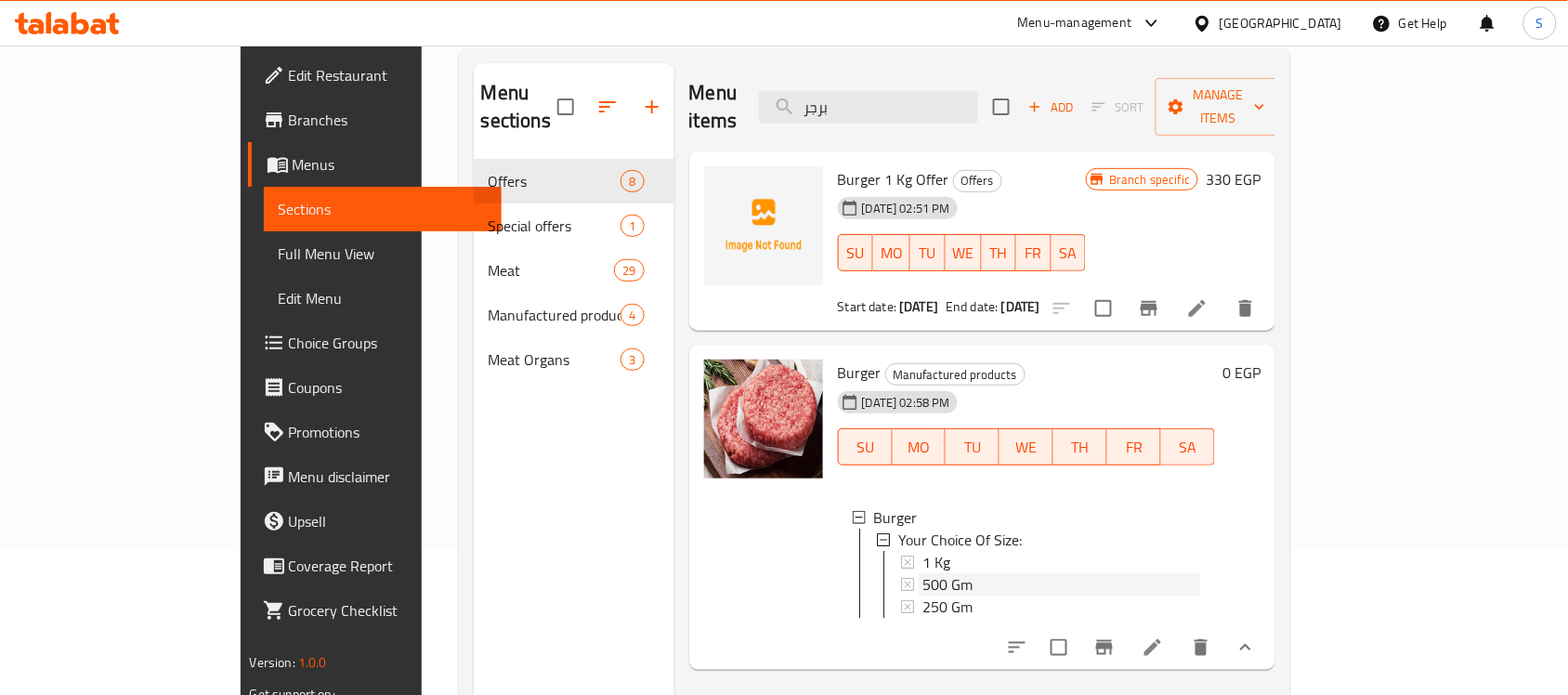
click at [923, 573] on span "500 Gm" at bounding box center [948, 584] width 51 height 22
drag, startPoint x: 983, startPoint y: 103, endPoint x: 816, endPoint y: 102, distance: 167.0
click at [833, 93] on div "Menu items برجر Add Sort Manage items" at bounding box center [982, 107] width 587 height 89
paste input "مفروم ملبس"
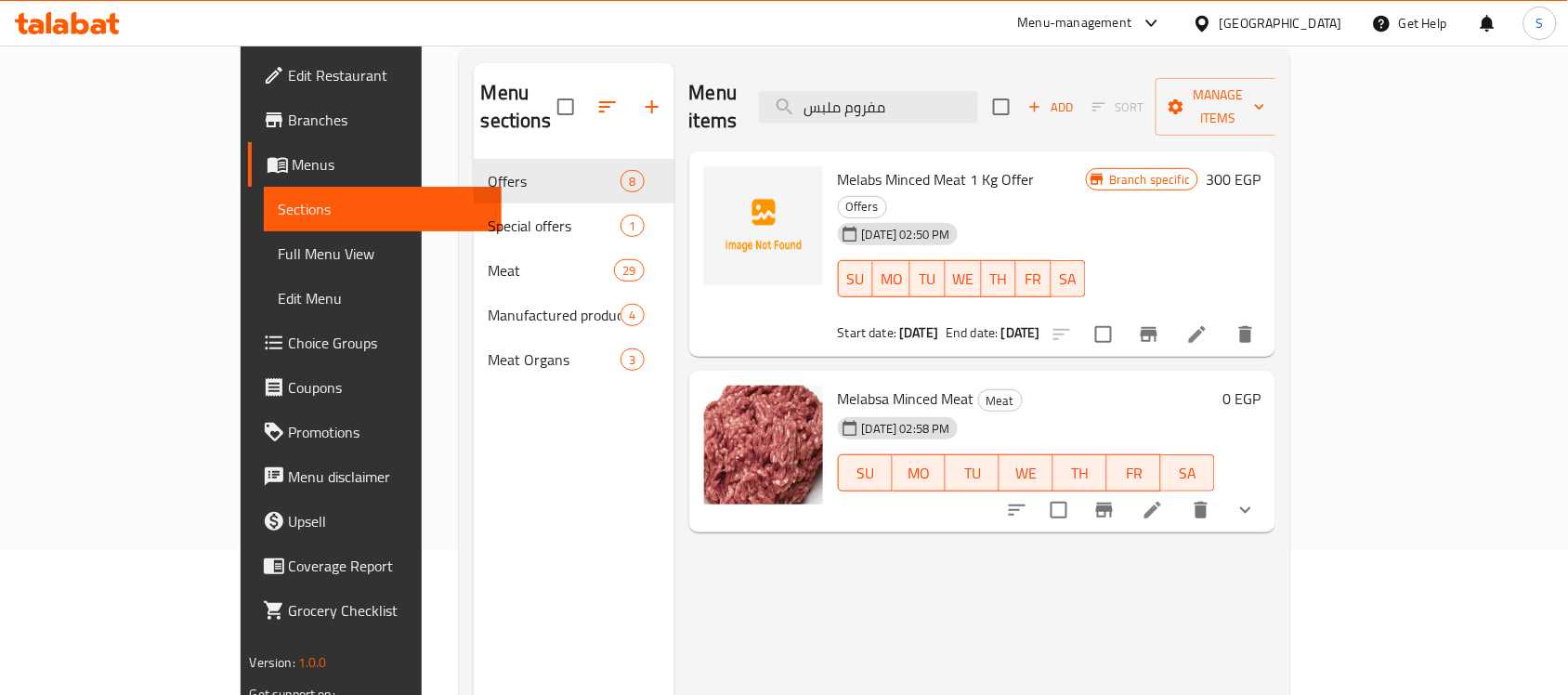
type input "مفروم ملبس"
click at [1160, 323] on icon "Branch-specific-item" at bounding box center [1149, 334] width 22 height 22
click at [978, 95] on input "مفروم ملبس" at bounding box center [868, 107] width 219 height 32
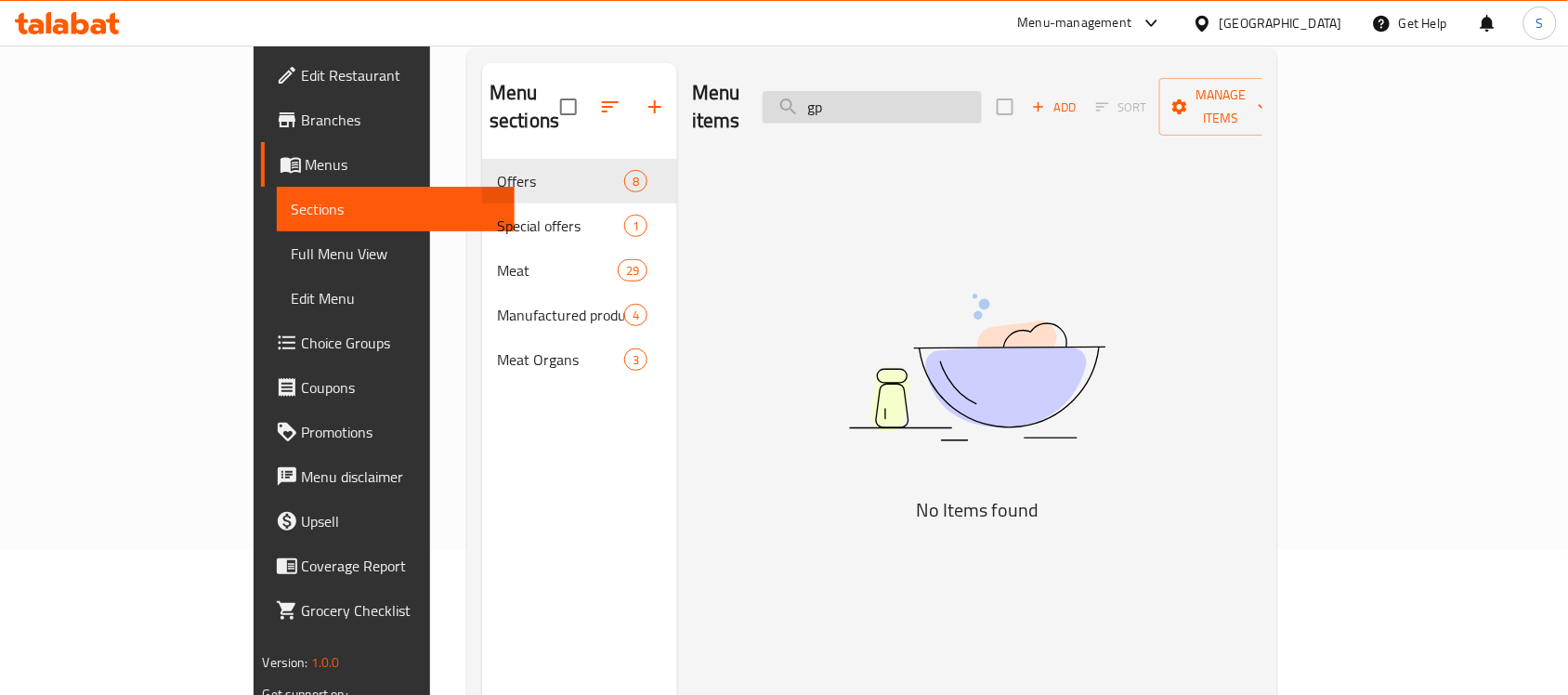
type input "g"
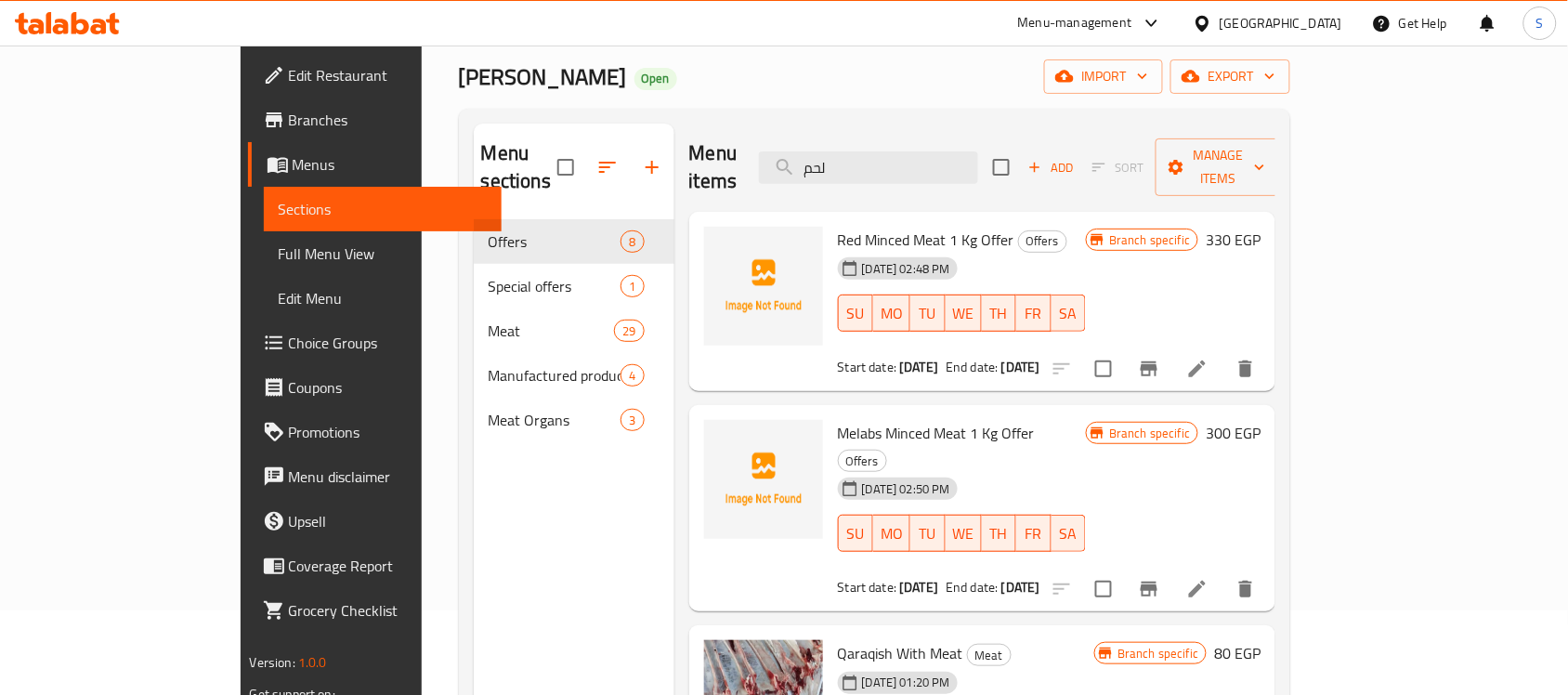
scroll to position [29, 0]
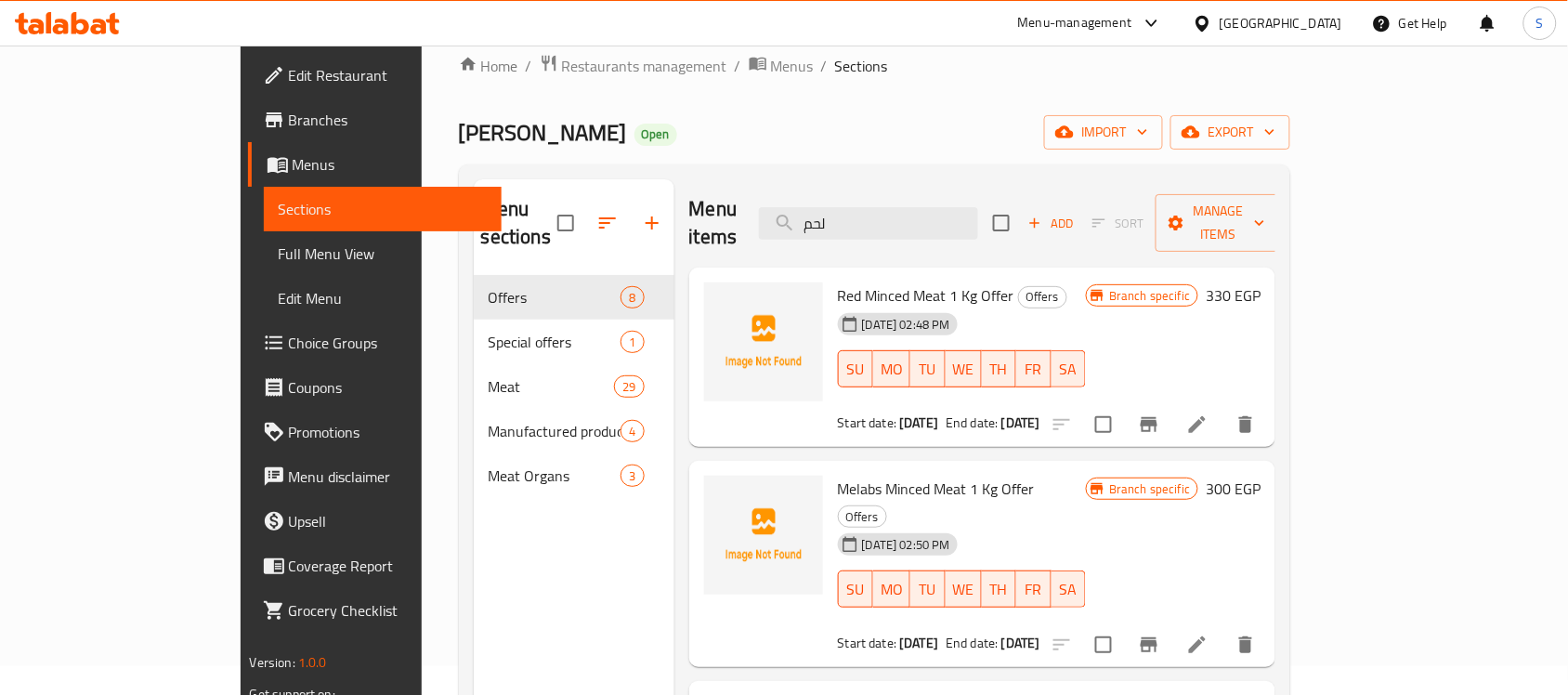
drag, startPoint x: 963, startPoint y: 212, endPoint x: 836, endPoint y: 209, distance: 127.0
click at [836, 209] on div "Menu items لحم Add Sort Manage items" at bounding box center [982, 223] width 587 height 89
paste input "ه خضار"
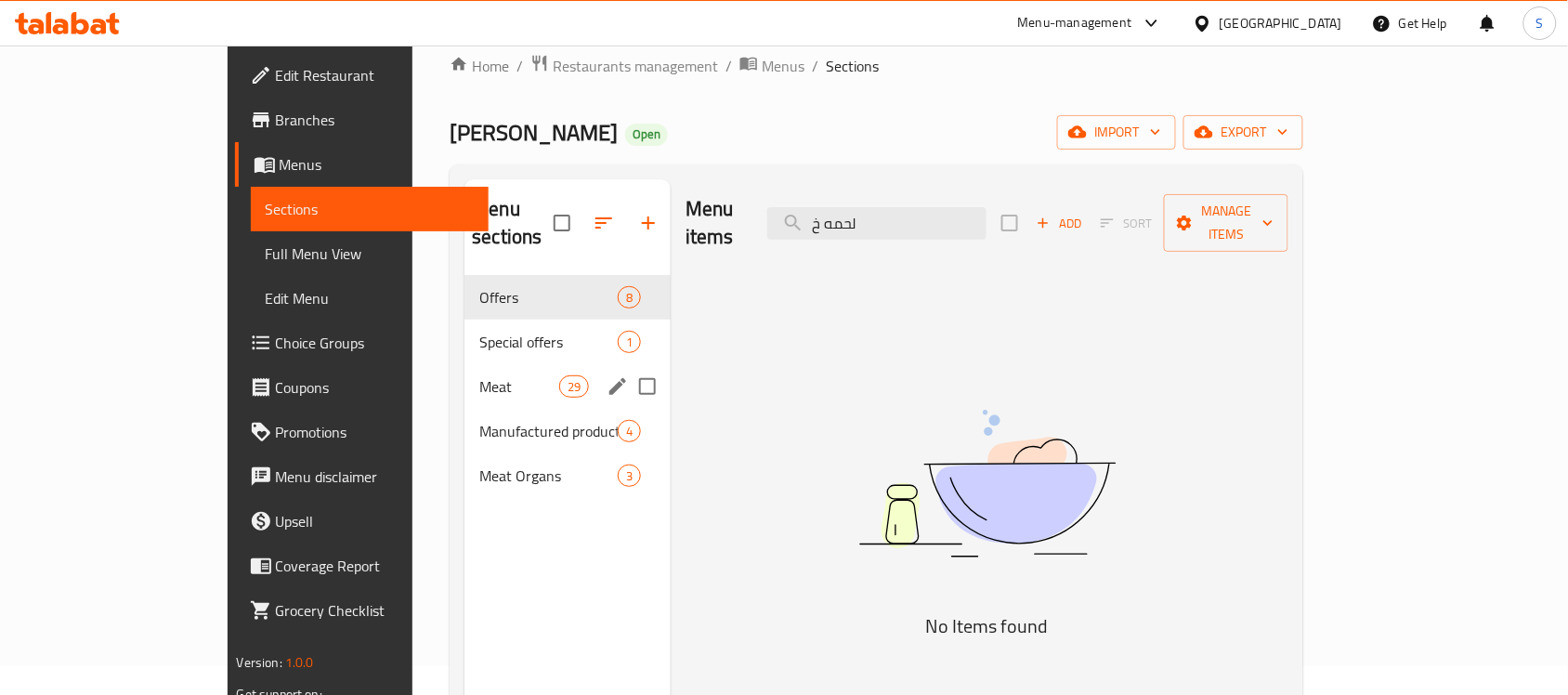
click at [464, 364] on div "Meat 29" at bounding box center [567, 386] width 206 height 45
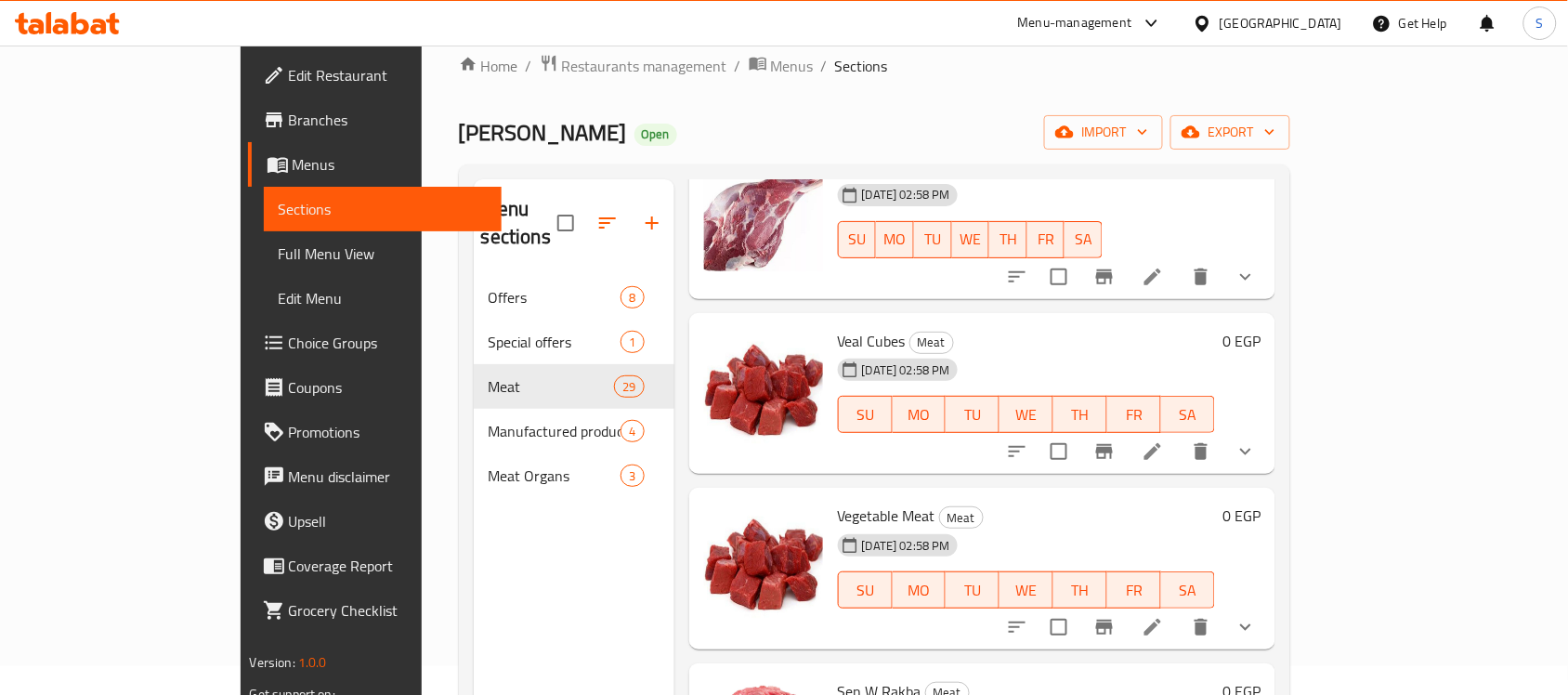
scroll to position [1394, 0]
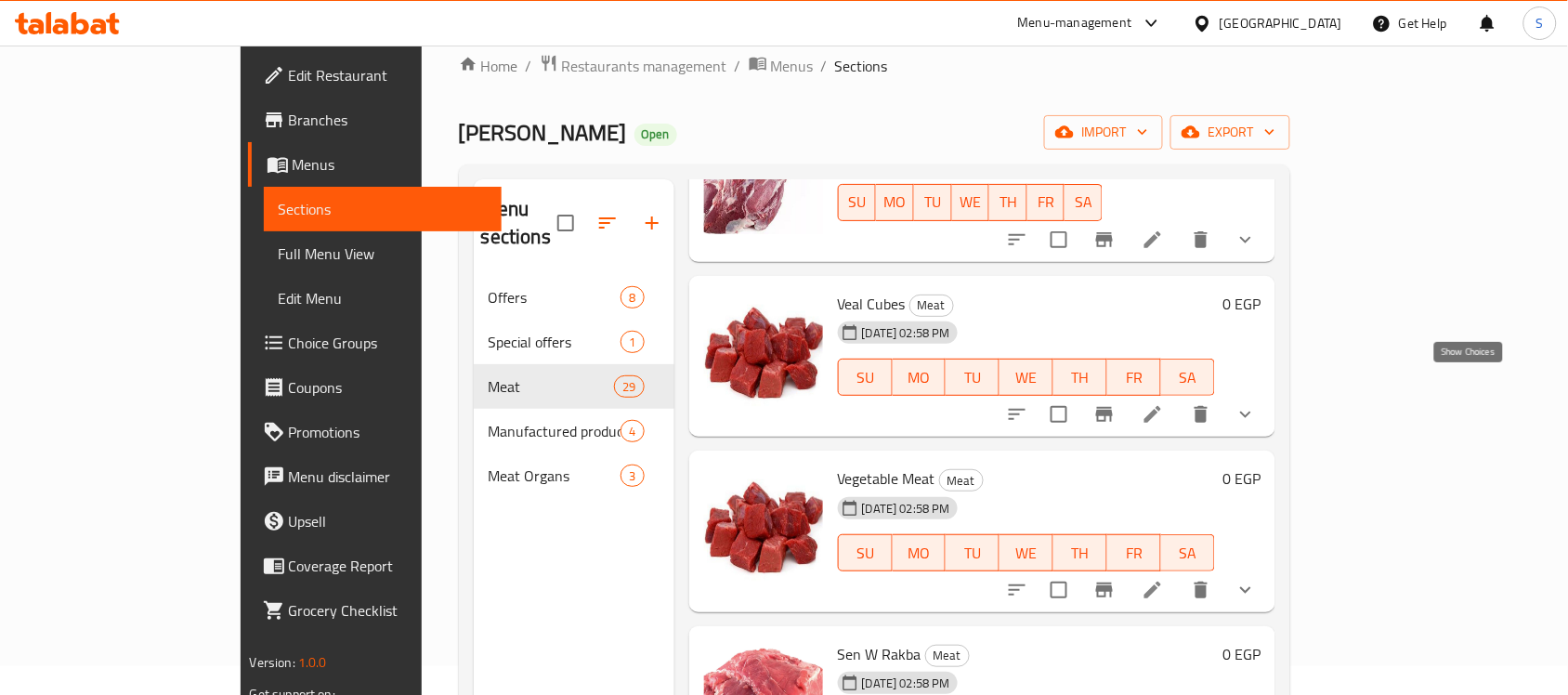
click at [1258, 403] on icon "show more" at bounding box center [1246, 414] width 22 height 22
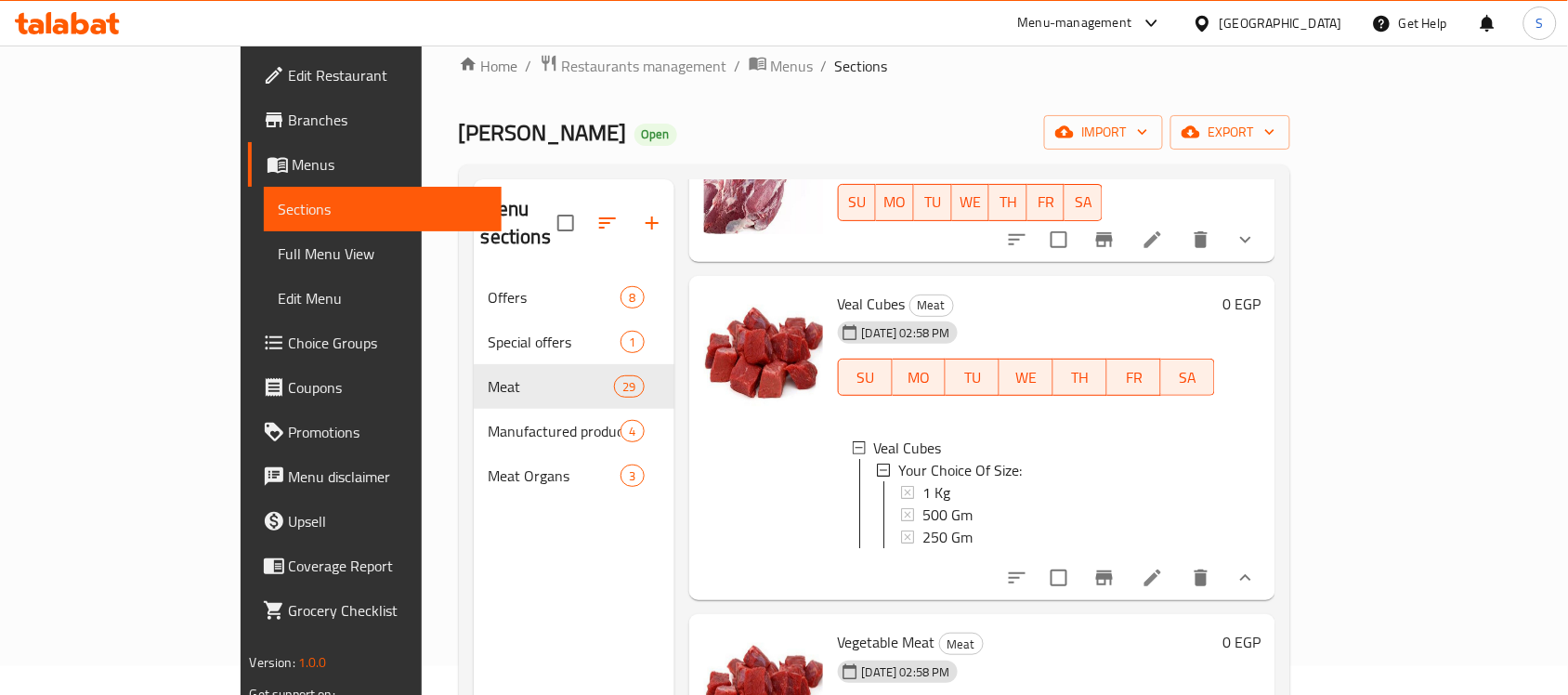
scroll to position [1627, 0]
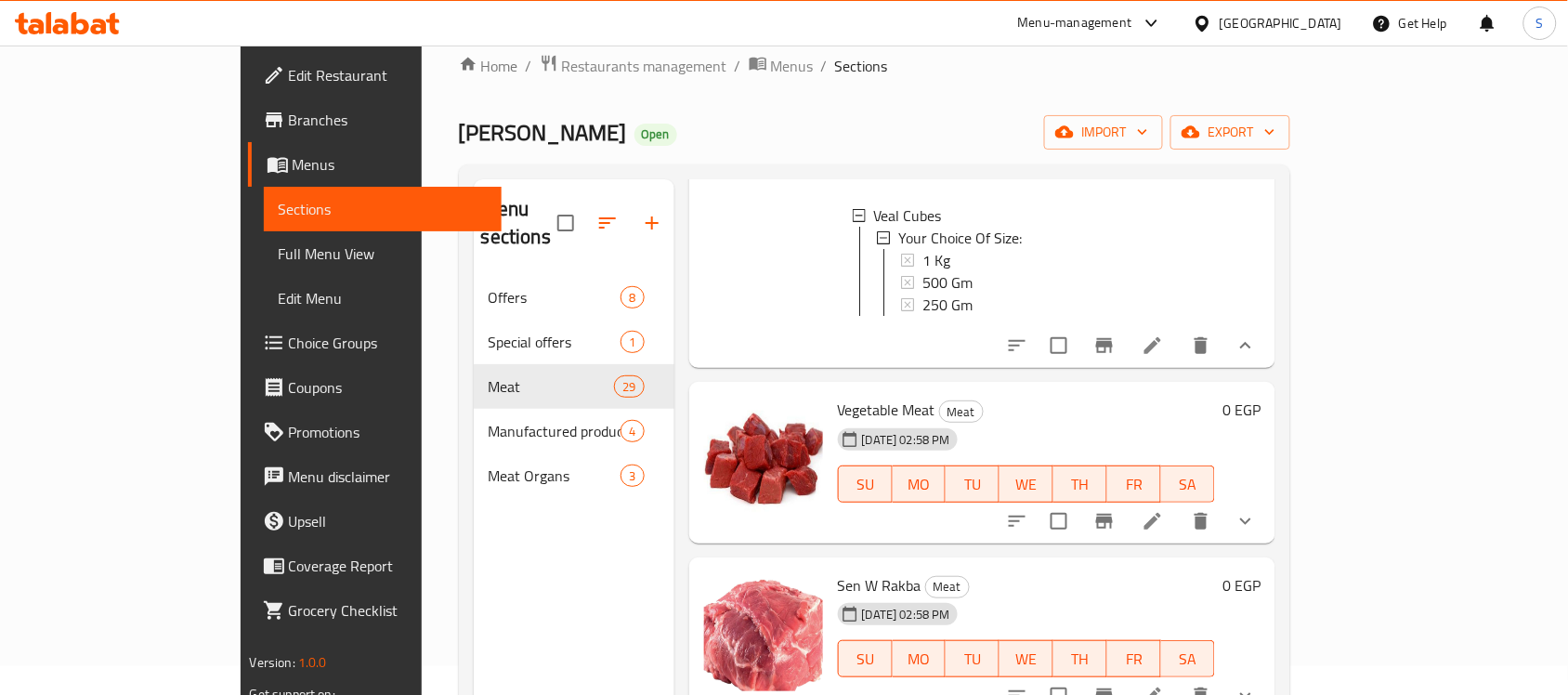
click at [1258, 513] on icon "show more" at bounding box center [1246, 521] width 22 height 22
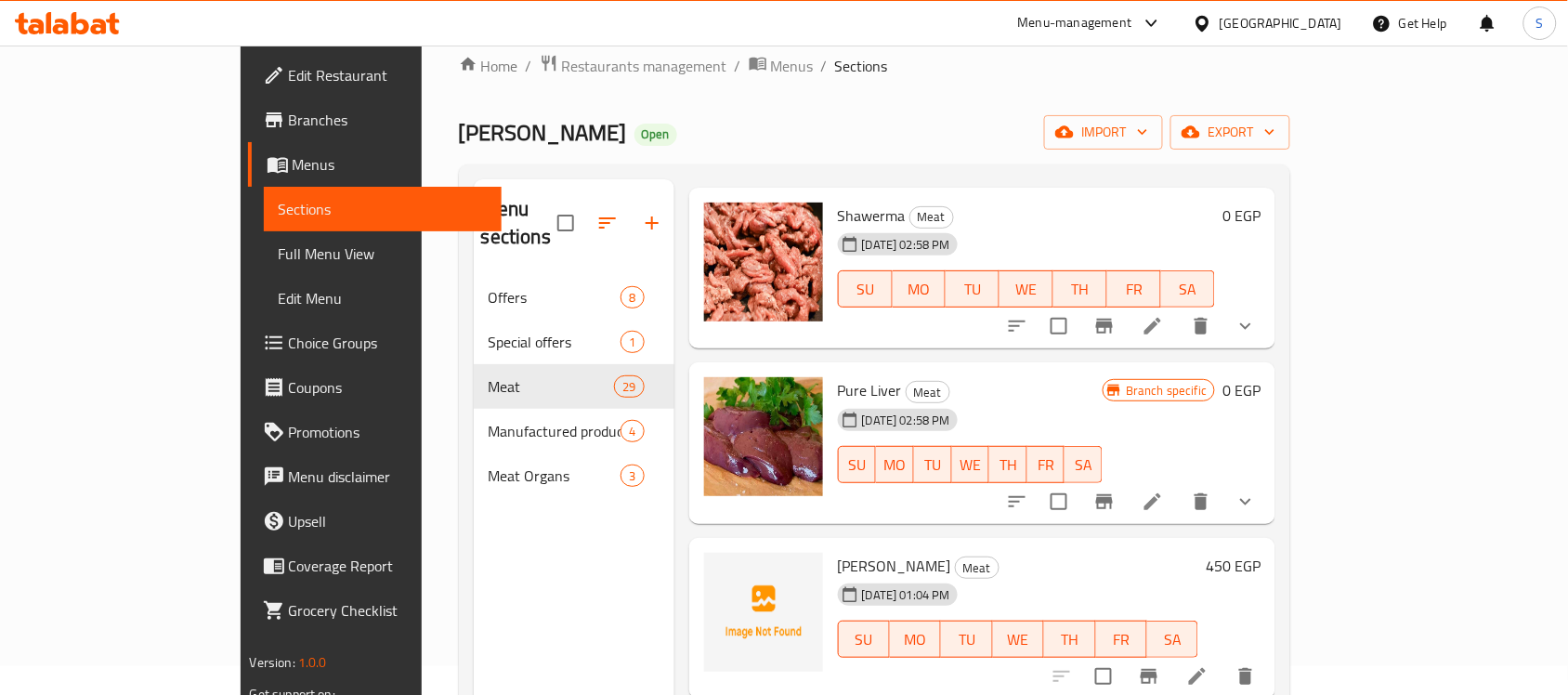
scroll to position [261, 0]
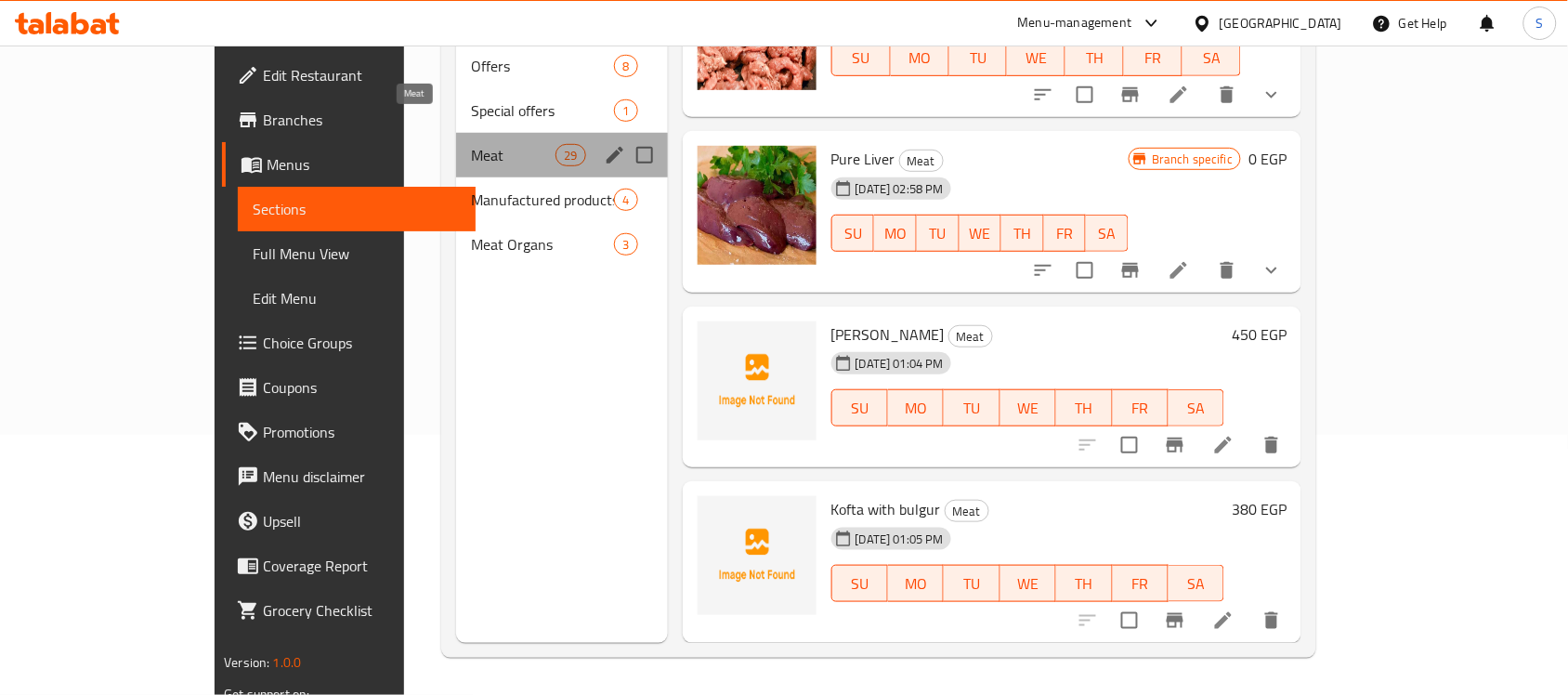
click at [471, 144] on span "Meat" at bounding box center [513, 155] width 85 height 22
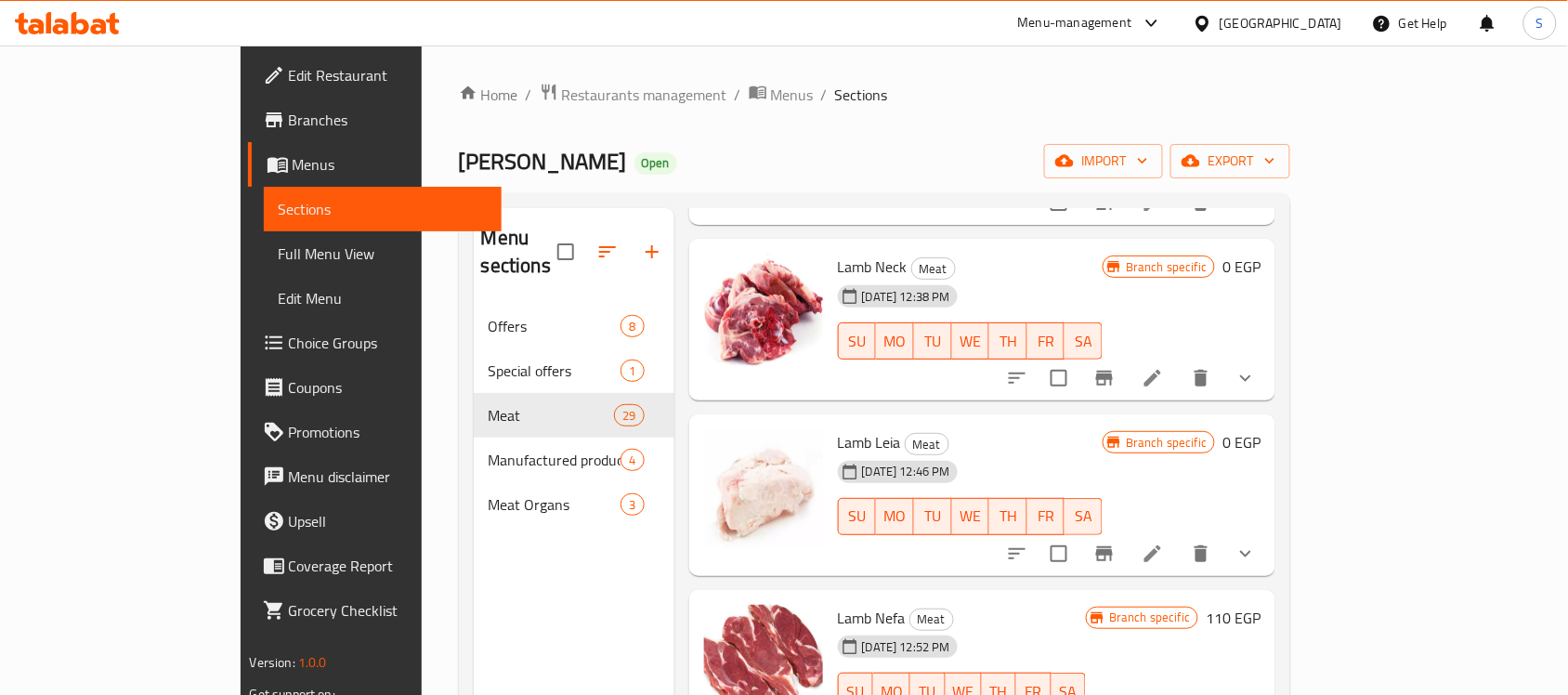
scroll to position [0, 0]
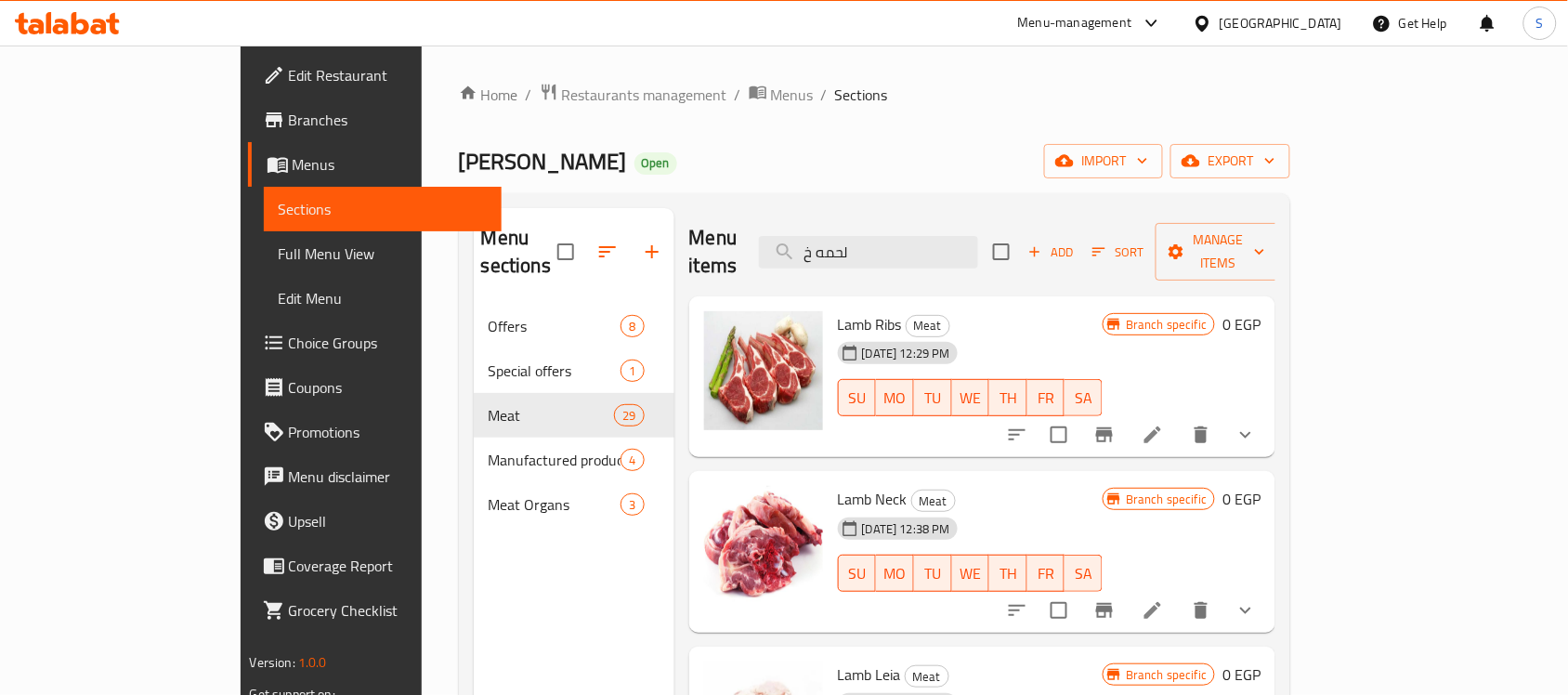
drag, startPoint x: 964, startPoint y: 241, endPoint x: 686, endPoint y: 229, distance: 278.3
click at [689, 231] on div "Menu items لحمه خ Add Sort Manage items" at bounding box center [982, 252] width 587 height 89
paste input "فروم ملبس"
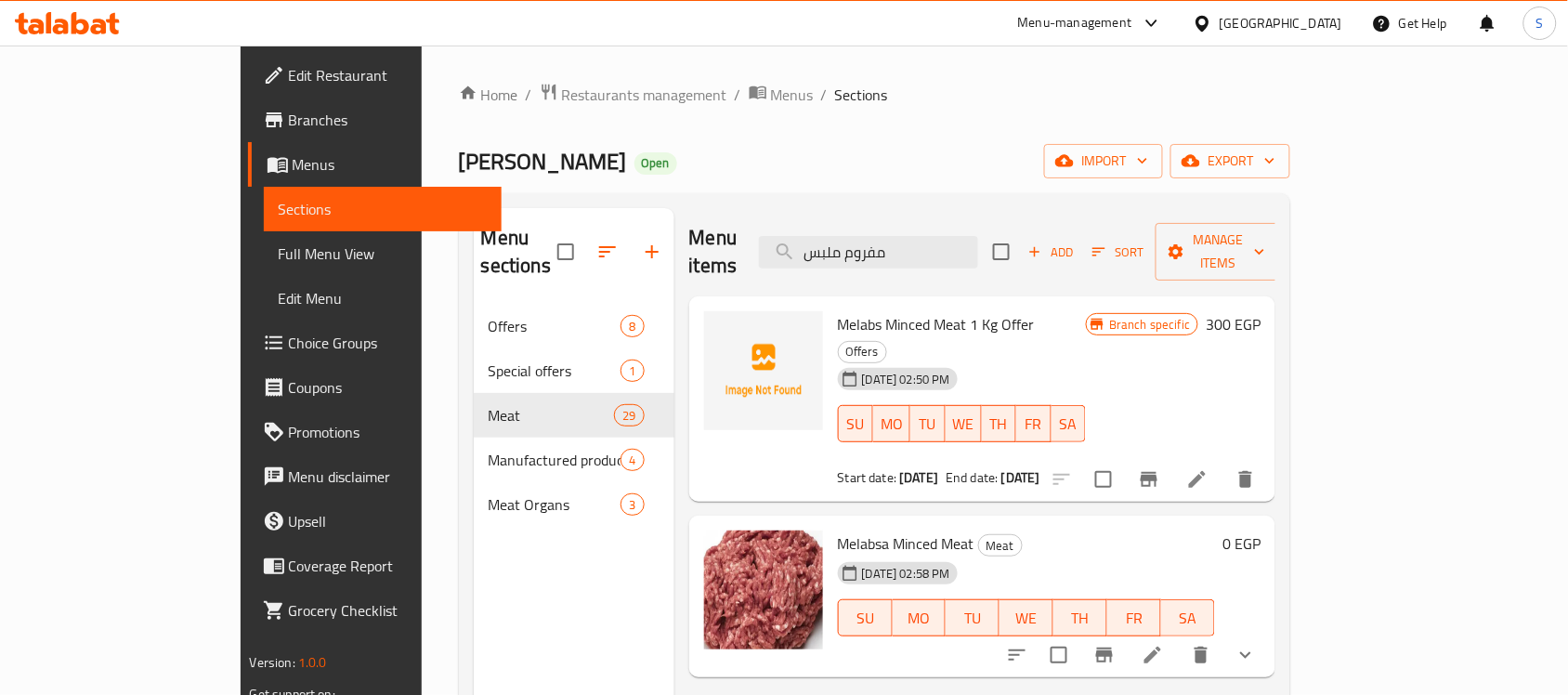
drag, startPoint x: 1426, startPoint y: 429, endPoint x: 1442, endPoint y: 429, distance: 16.0
drag, startPoint x: 986, startPoint y: 248, endPoint x: 741, endPoint y: 219, distance: 246.7
click at [741, 219] on div "Menu items مفروم ملبس Add Sort Manage items" at bounding box center [982, 252] width 587 height 89
paste input "كفته الحاتي"
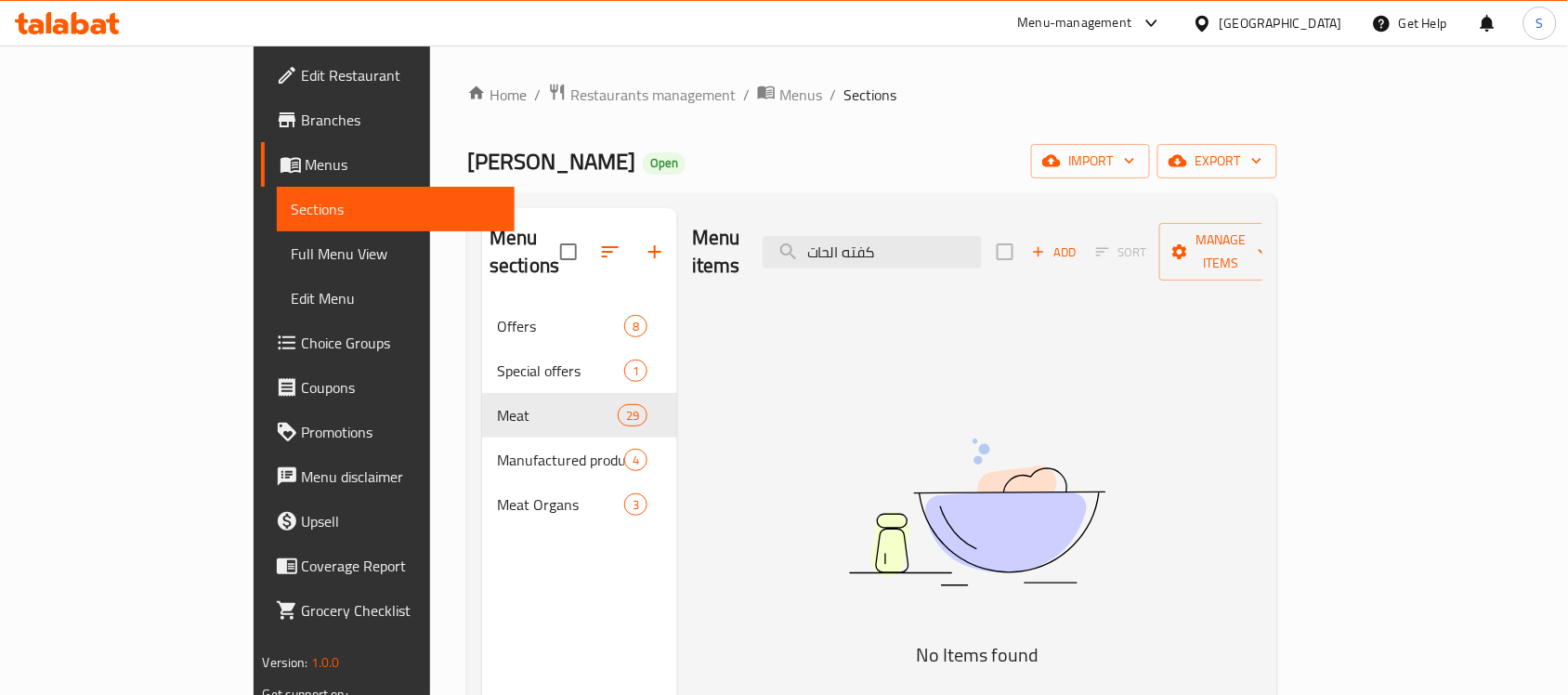
drag, startPoint x: 915, startPoint y: 242, endPoint x: 841, endPoint y: 238, distance: 74.1
click at [841, 238] on div "Menu items كفته الحات Add Sort Manage items" at bounding box center [977, 252] width 570 height 89
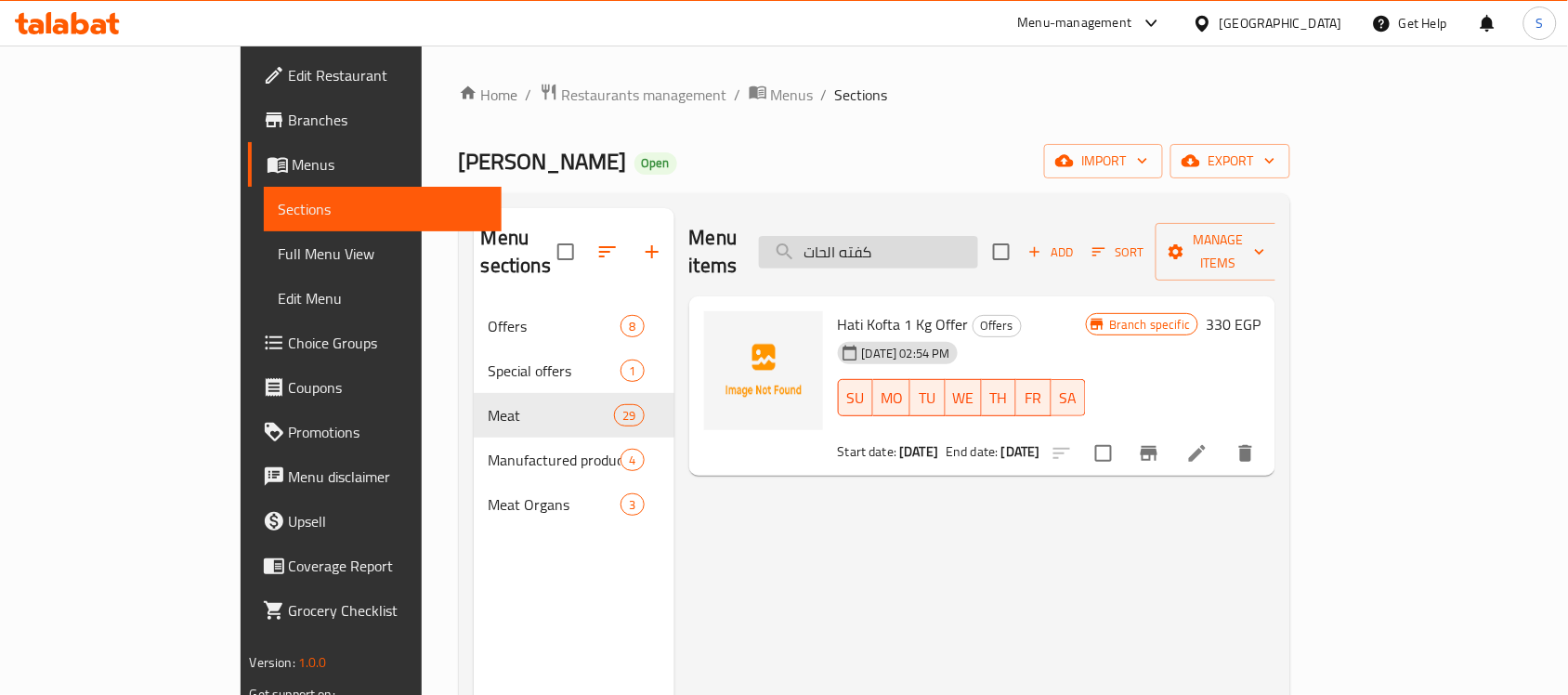
click at [978, 242] on input "كفته الحات" at bounding box center [868, 251] width 219 height 32
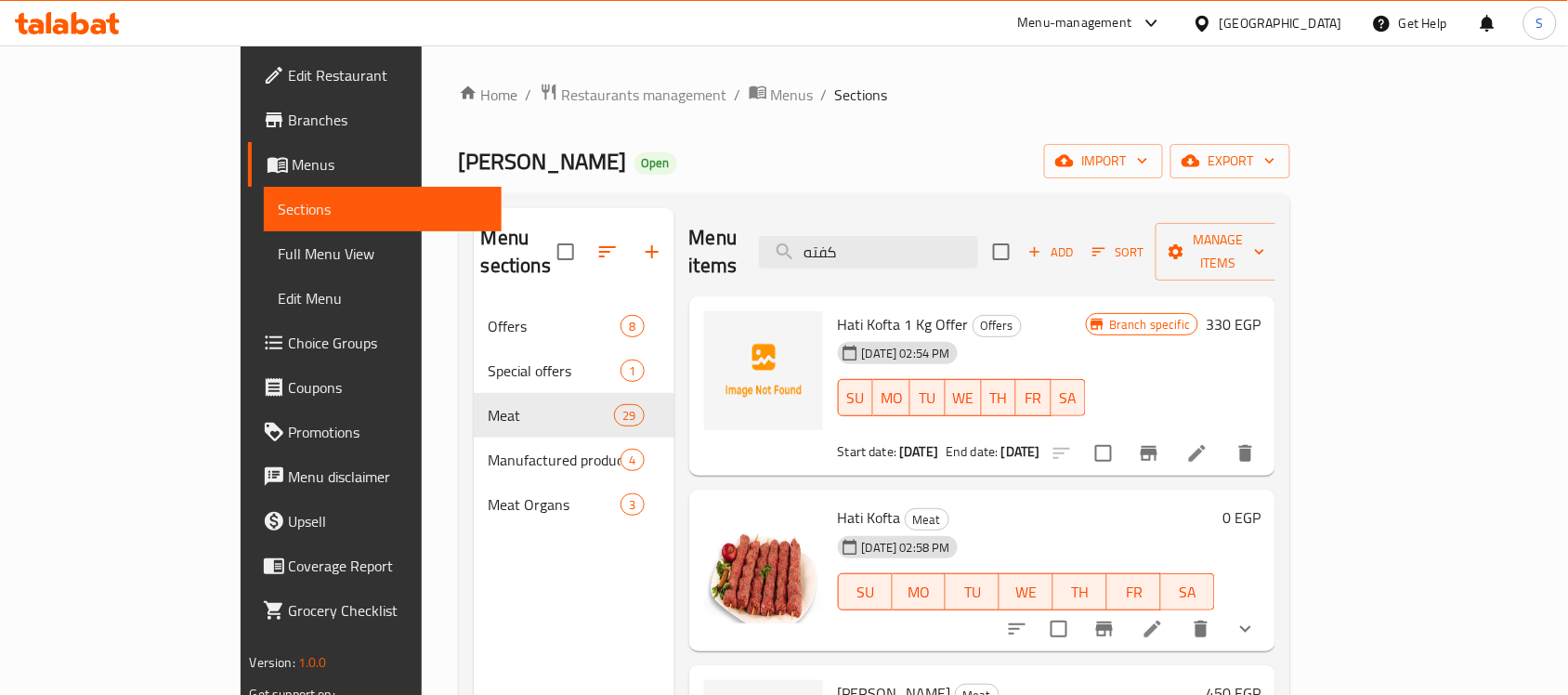
drag, startPoint x: 965, startPoint y: 236, endPoint x: 785, endPoint y: 248, distance: 180.4
click at [785, 248] on div "Menu items كفته Add Sort Manage items" at bounding box center [982, 252] width 587 height 89
paste input "برجر"
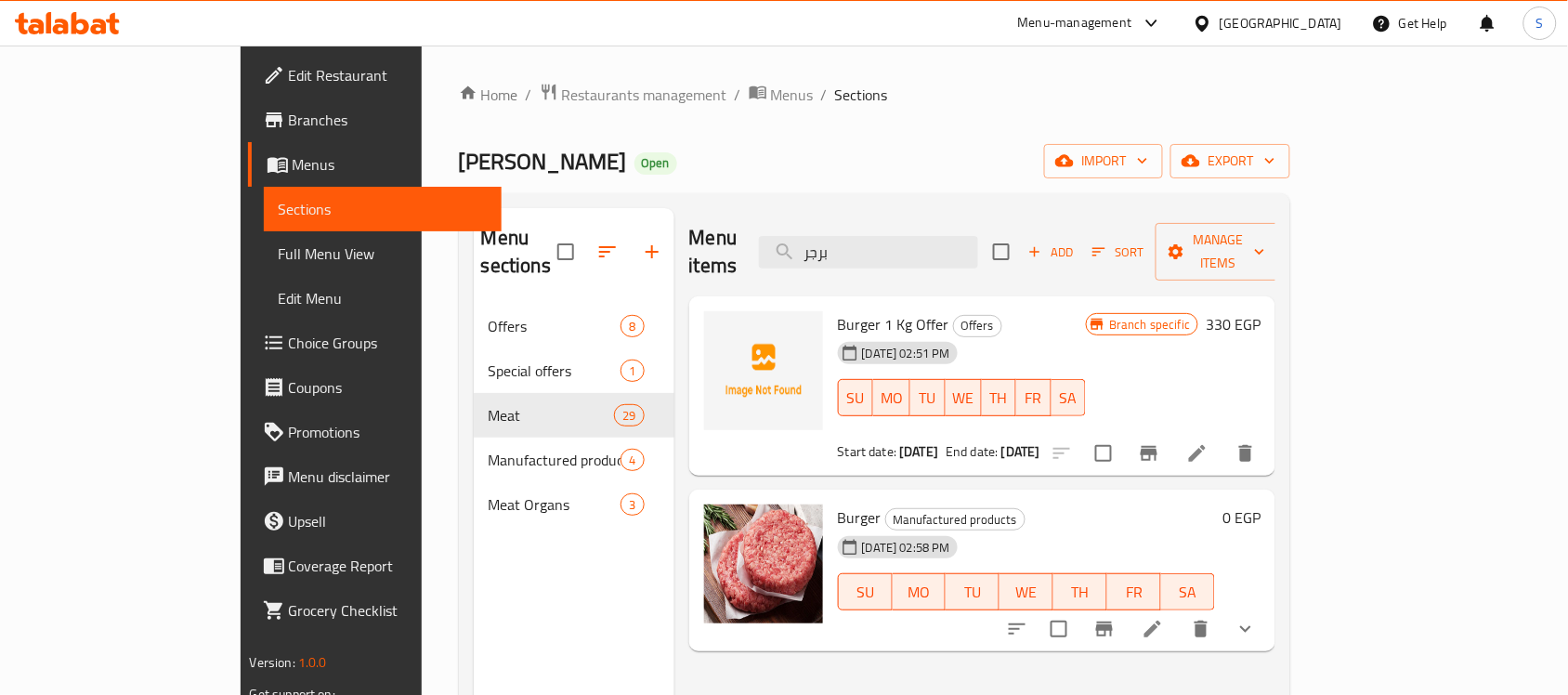
drag, startPoint x: 992, startPoint y: 251, endPoint x: 697, endPoint y: 234, distance: 295.5
click at [697, 234] on div "Menu items برجر Add Sort Manage items" at bounding box center [982, 252] width 587 height 89
paste input "جق"
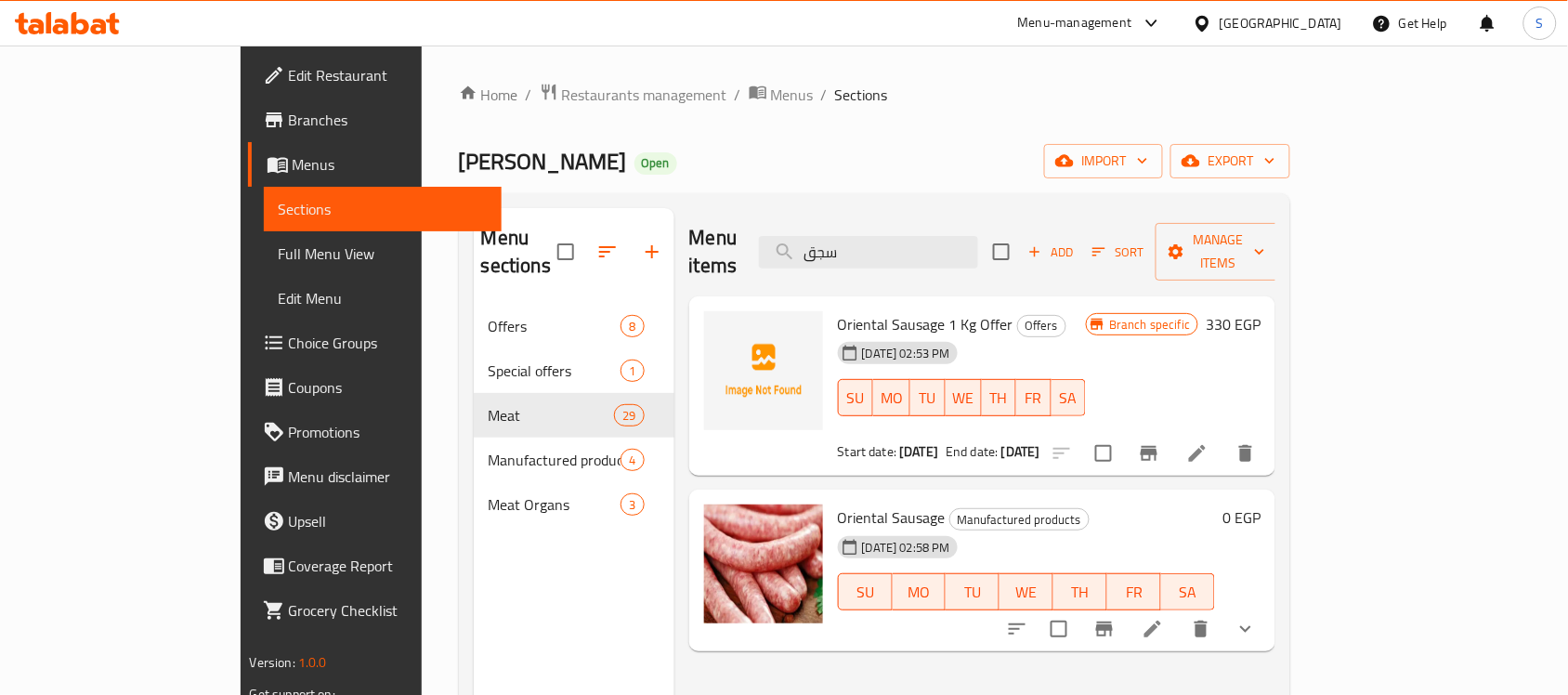
scroll to position [116, 0]
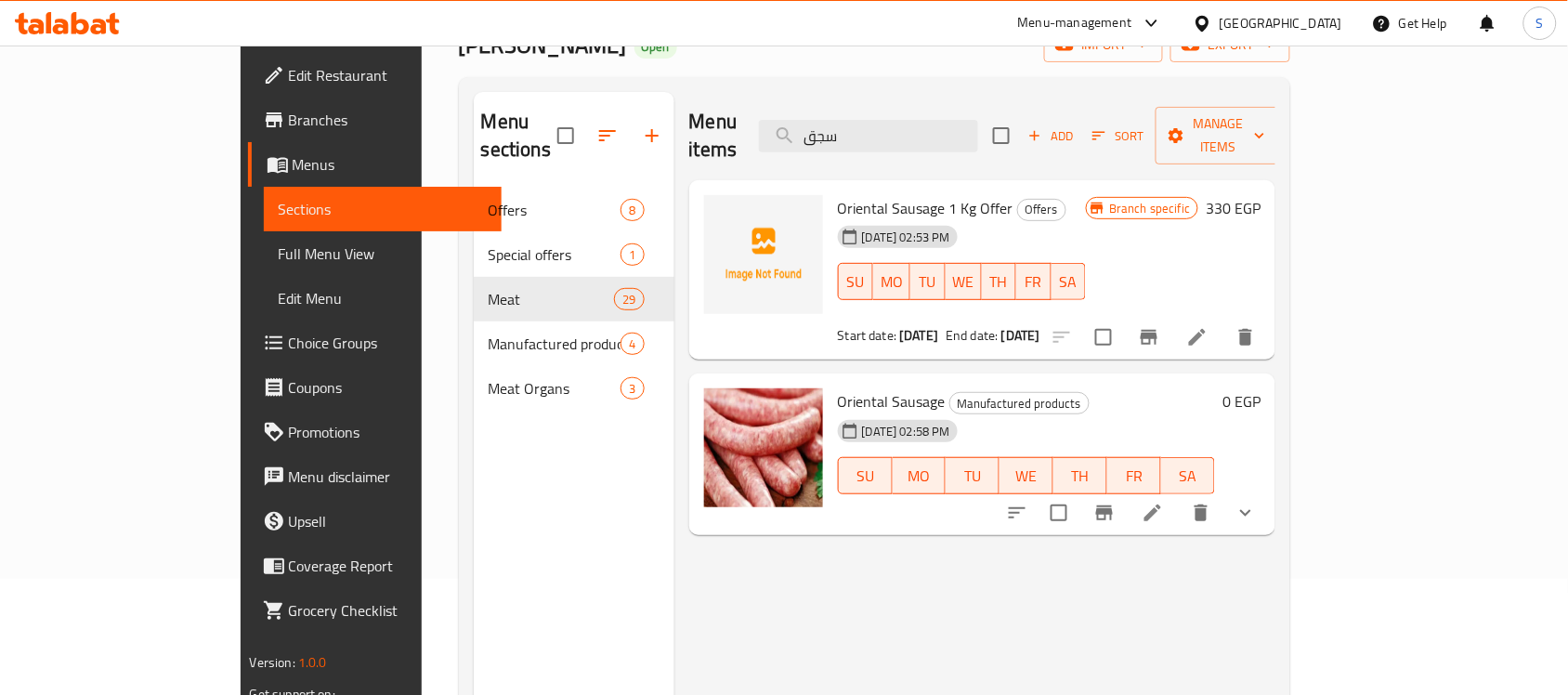
type input "سجق"
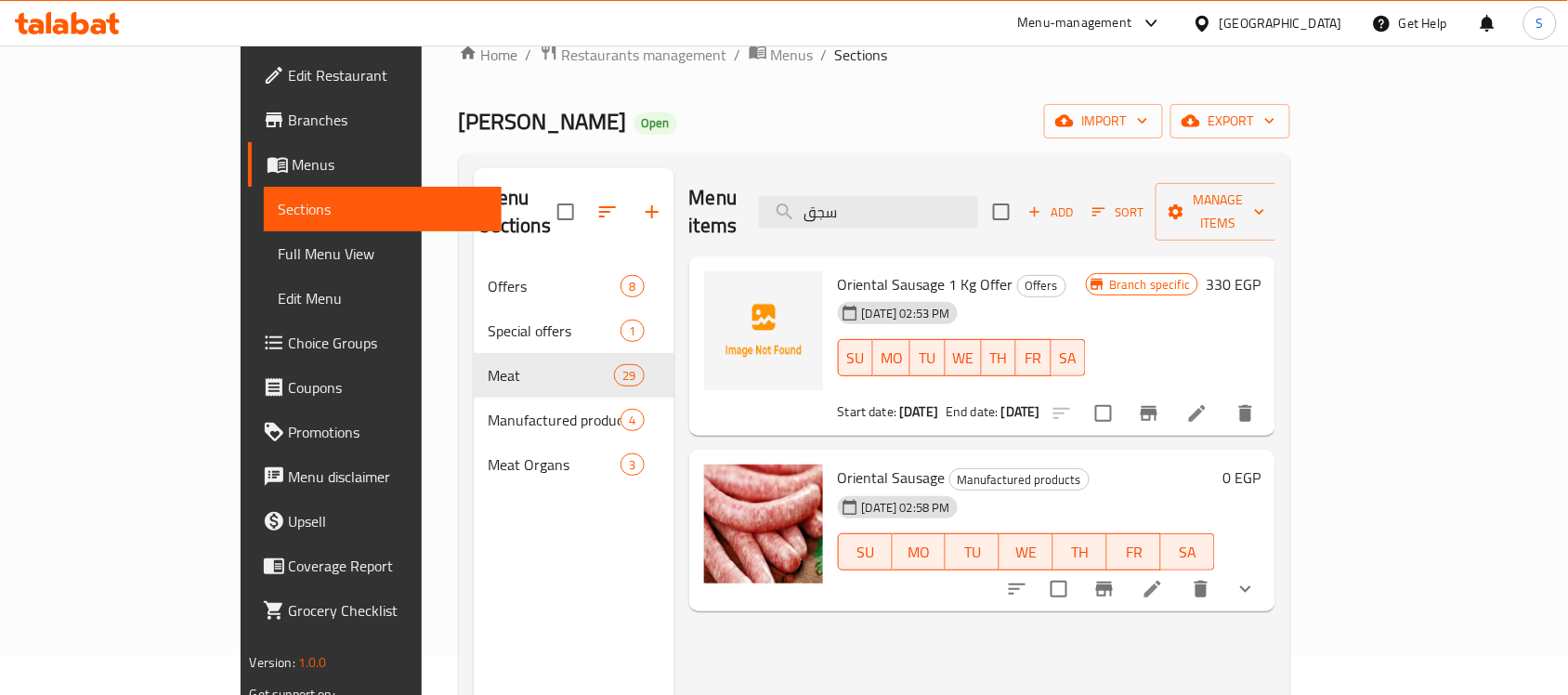
scroll to position [0, 0]
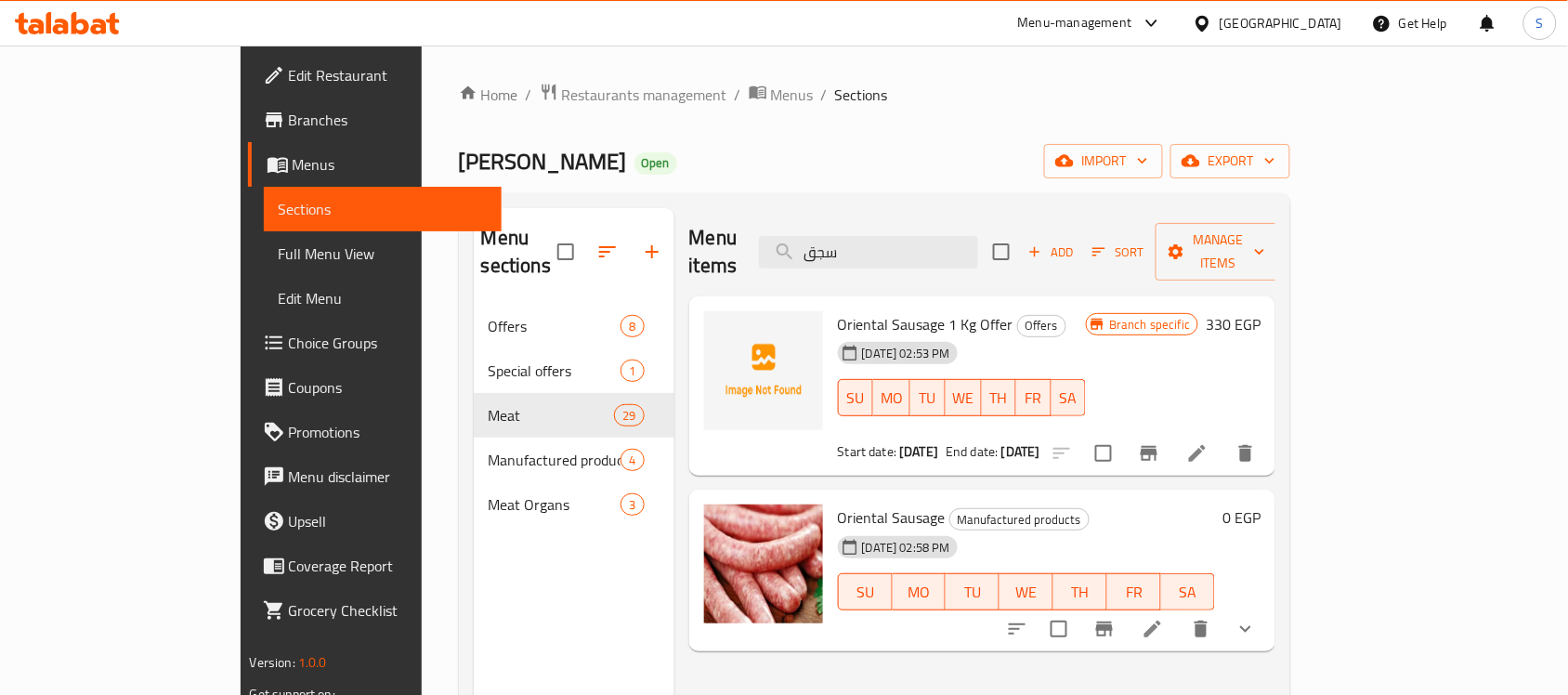
drag, startPoint x: 279, startPoint y: 141, endPoint x: 537, endPoint y: 174, distance: 260.1
click at [537, 174] on div "Home / Restaurants management / Menus / Sections Ahmed Othman Butchery Open imp…" at bounding box center [875, 500] width 907 height 910
copy span "Ahmed Othman Butchery"
click at [563, 72] on div "Home / Restaurants management / Menus / Sections Ahmed Othman Butchery Open imp…" at bounding box center [875, 500] width 907 height 910
click at [248, 135] on link "Branches" at bounding box center [376, 120] width 255 height 45
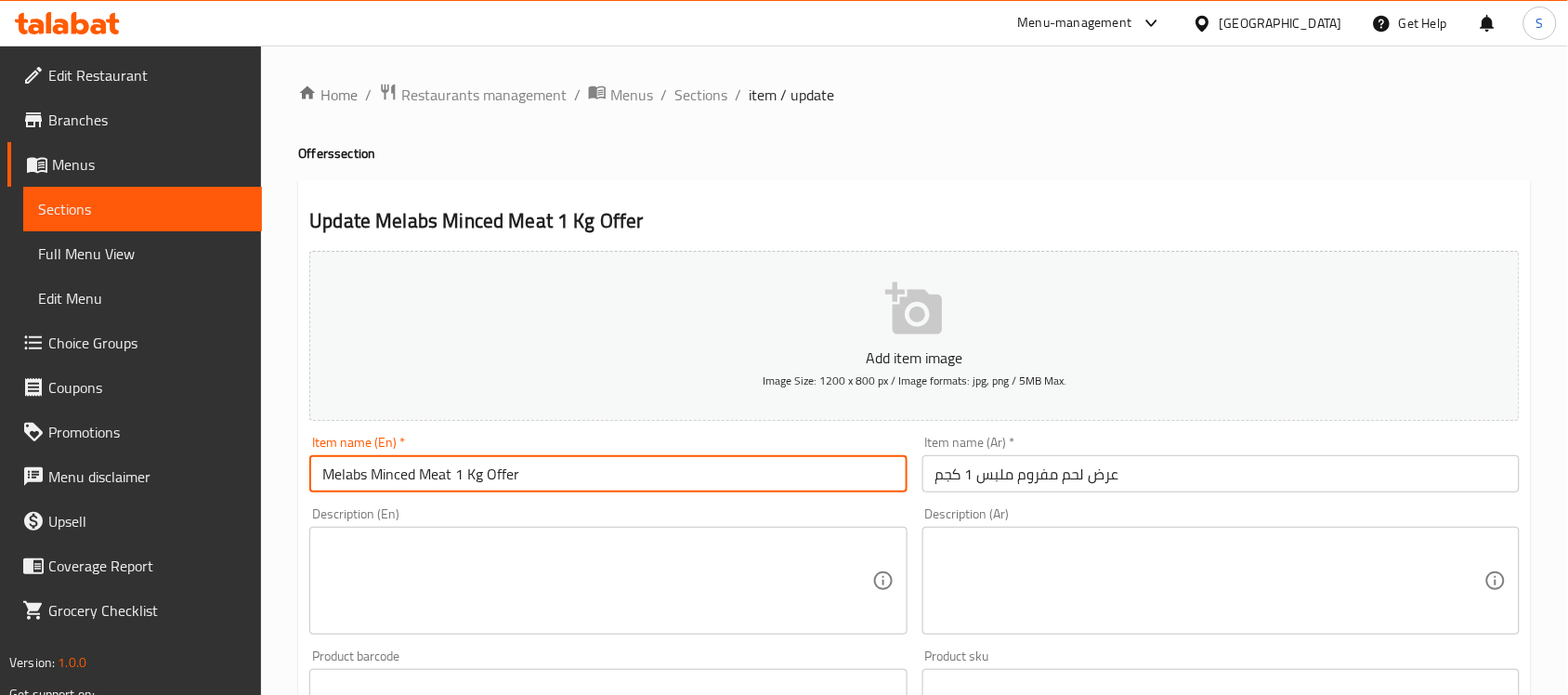
click at [694, 469] on input "Melabs Minced Meat 1 Kg Offer" at bounding box center [608, 474] width 598 height 37
click at [443, 479] on input "Melabs Minced Meat 1 Kg Offer" at bounding box center [608, 474] width 598 height 37
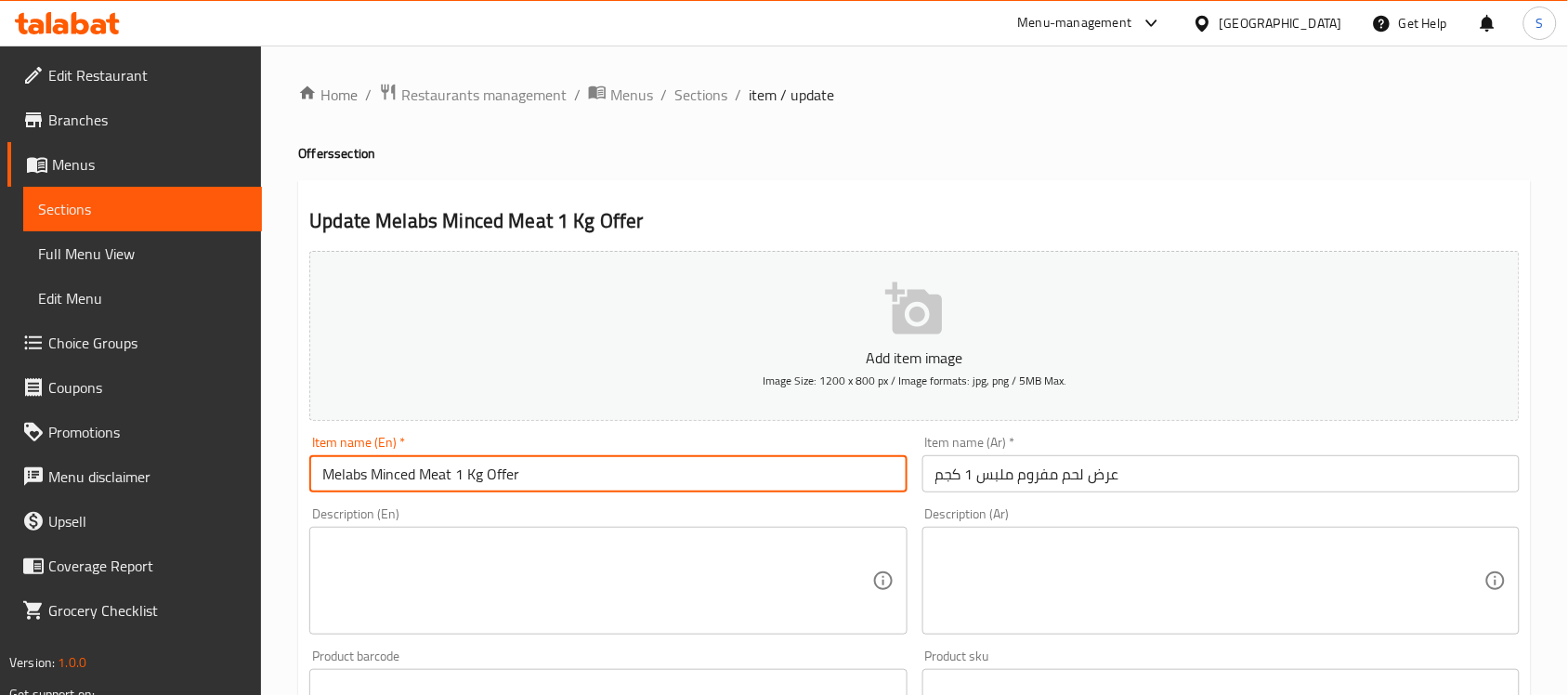
click at [443, 479] on input "Melabs Minced Meat 1 Kg Offer" at bounding box center [608, 474] width 598 height 37
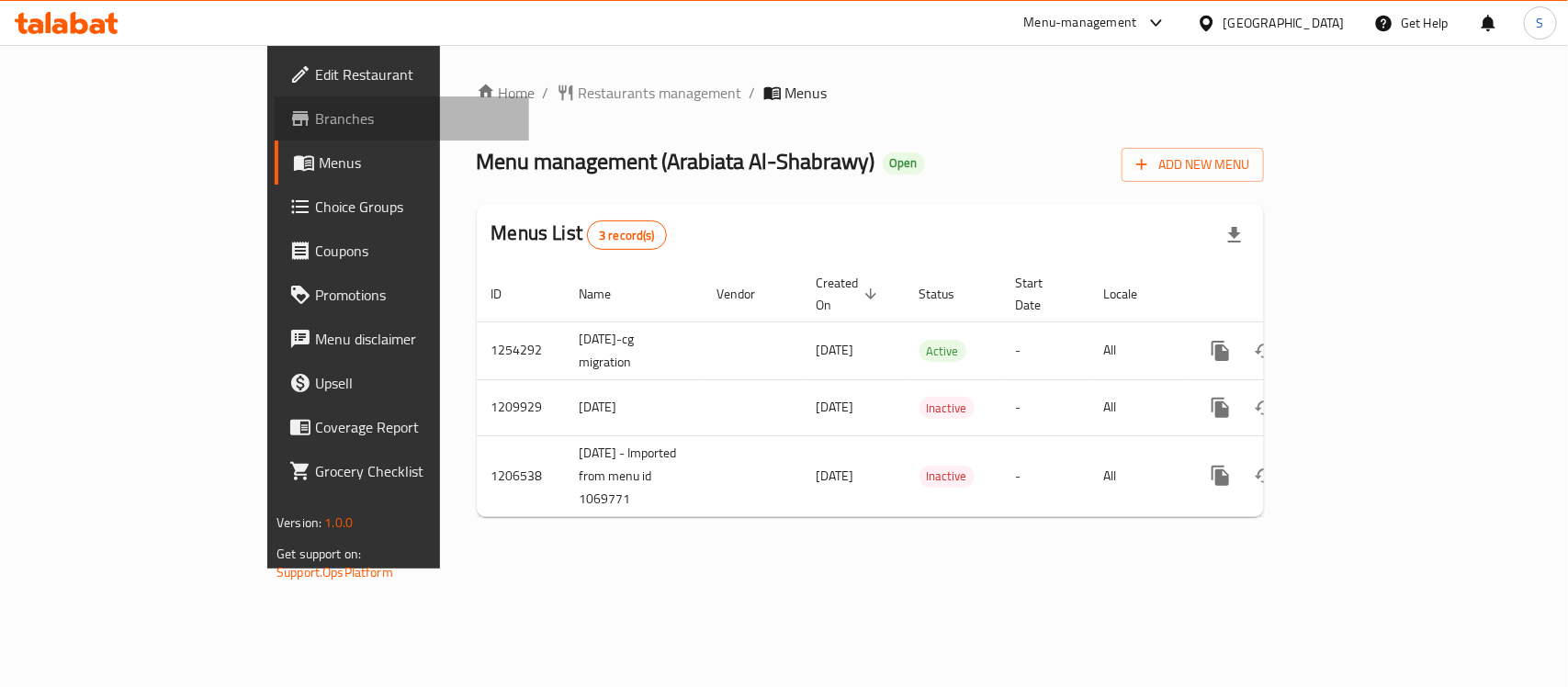
click at [315, 114] on span "Branches" at bounding box center [414, 118] width 199 height 22
